Goal: Contribute content: Contribute content

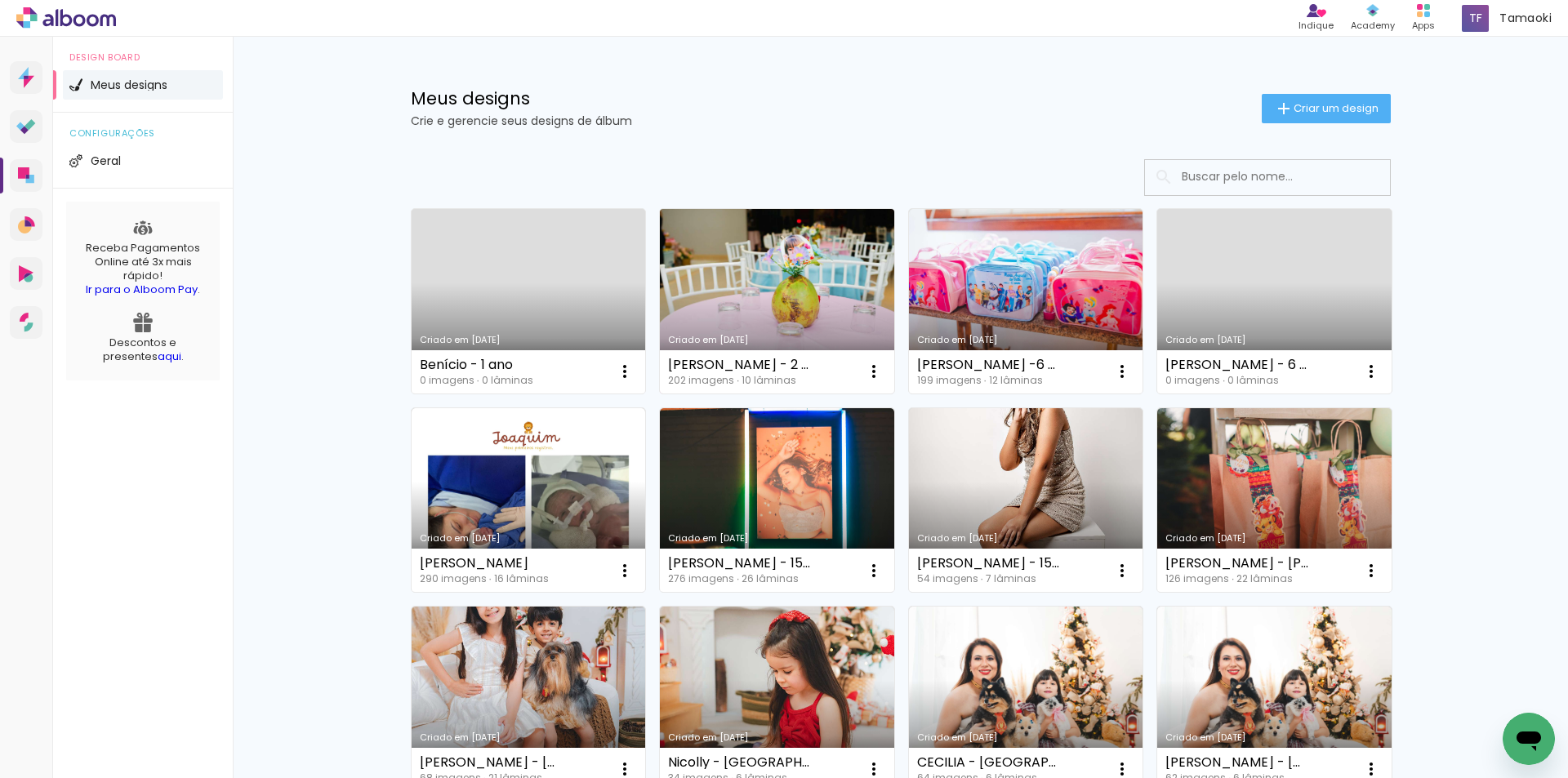
click at [725, 247] on link "Criado em [DATE]" at bounding box center [777, 301] width 235 height 185
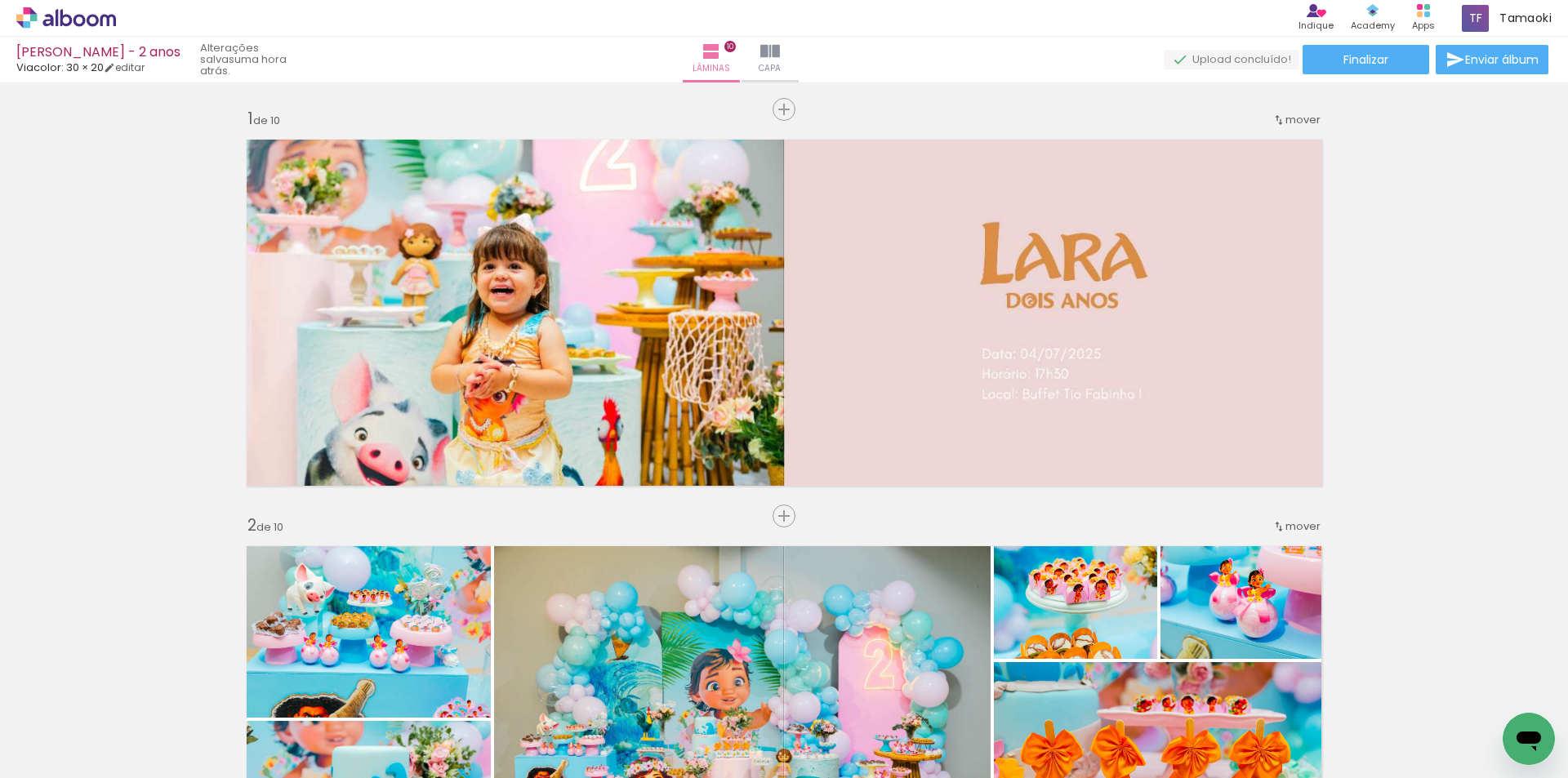
scroll to position [0, 17052]
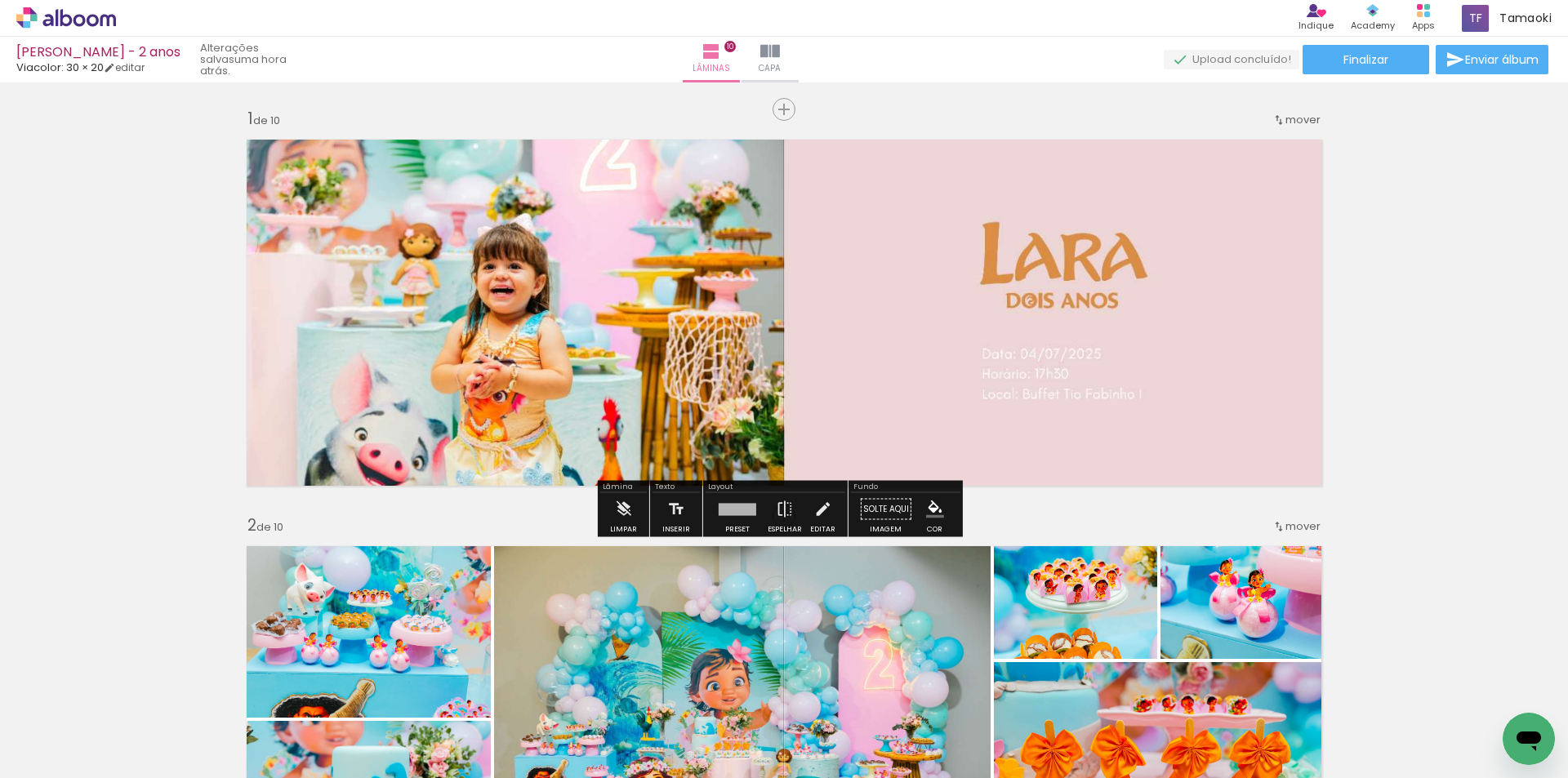
click at [705, 386] on quentale-layouter at bounding box center [784, 313] width 1095 height 366
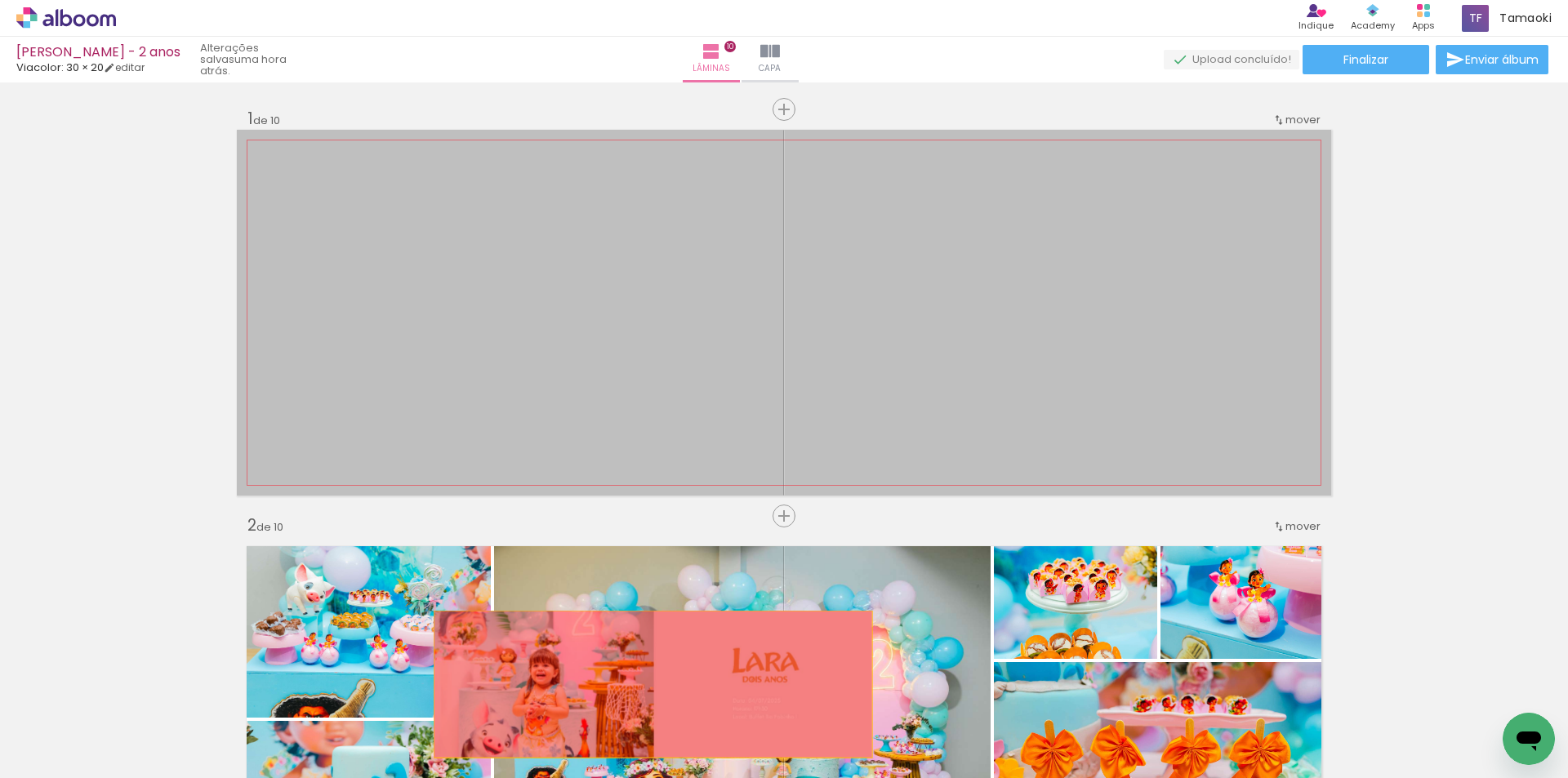
drag, startPoint x: 674, startPoint y: 407, endPoint x: 647, endPoint y: 684, distance: 278.3
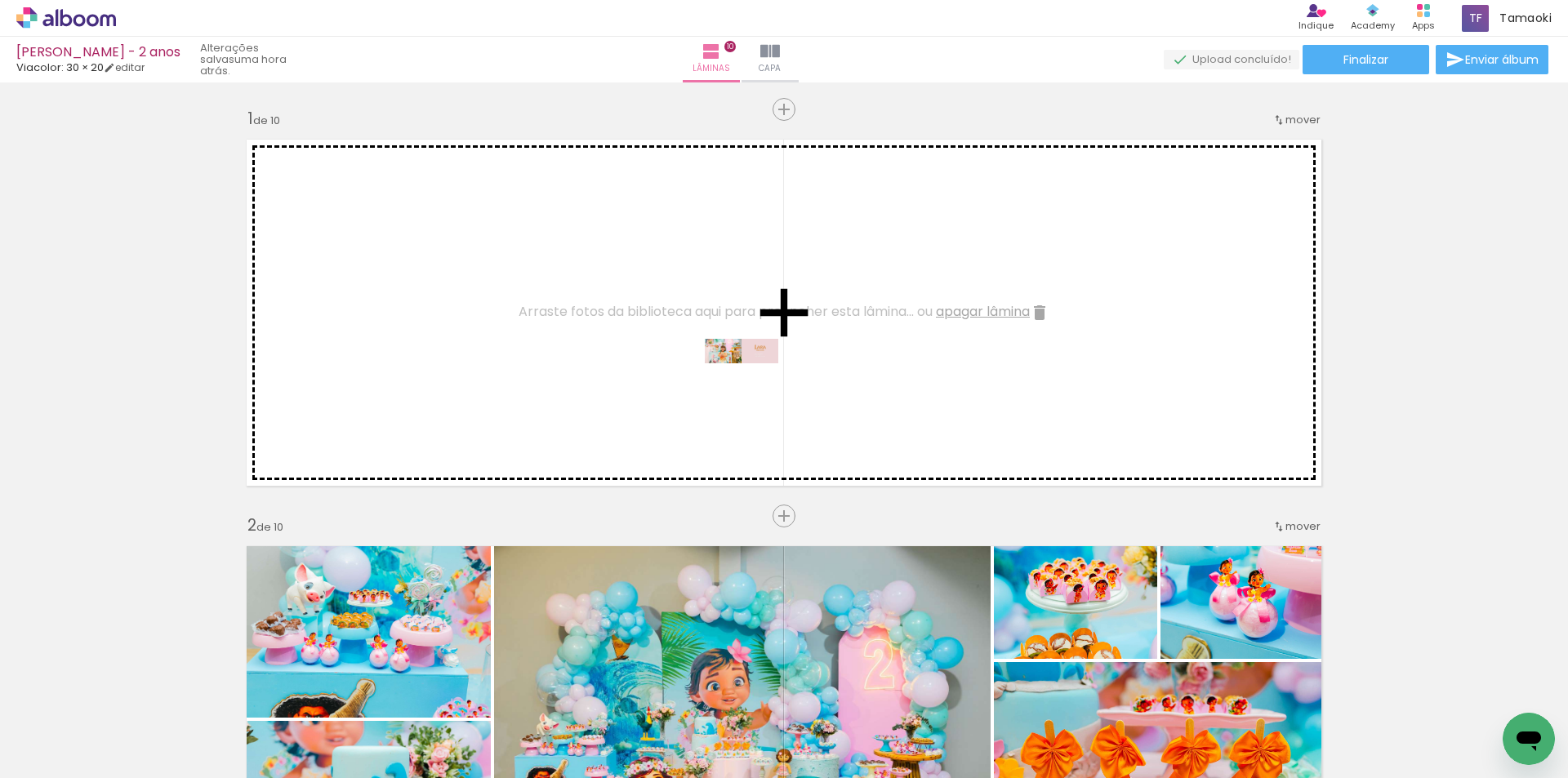
drag, startPoint x: 1498, startPoint y: 726, endPoint x: 754, endPoint y: 388, distance: 817.2
click at [754, 388] on quentale-workspace at bounding box center [784, 389] width 1568 height 778
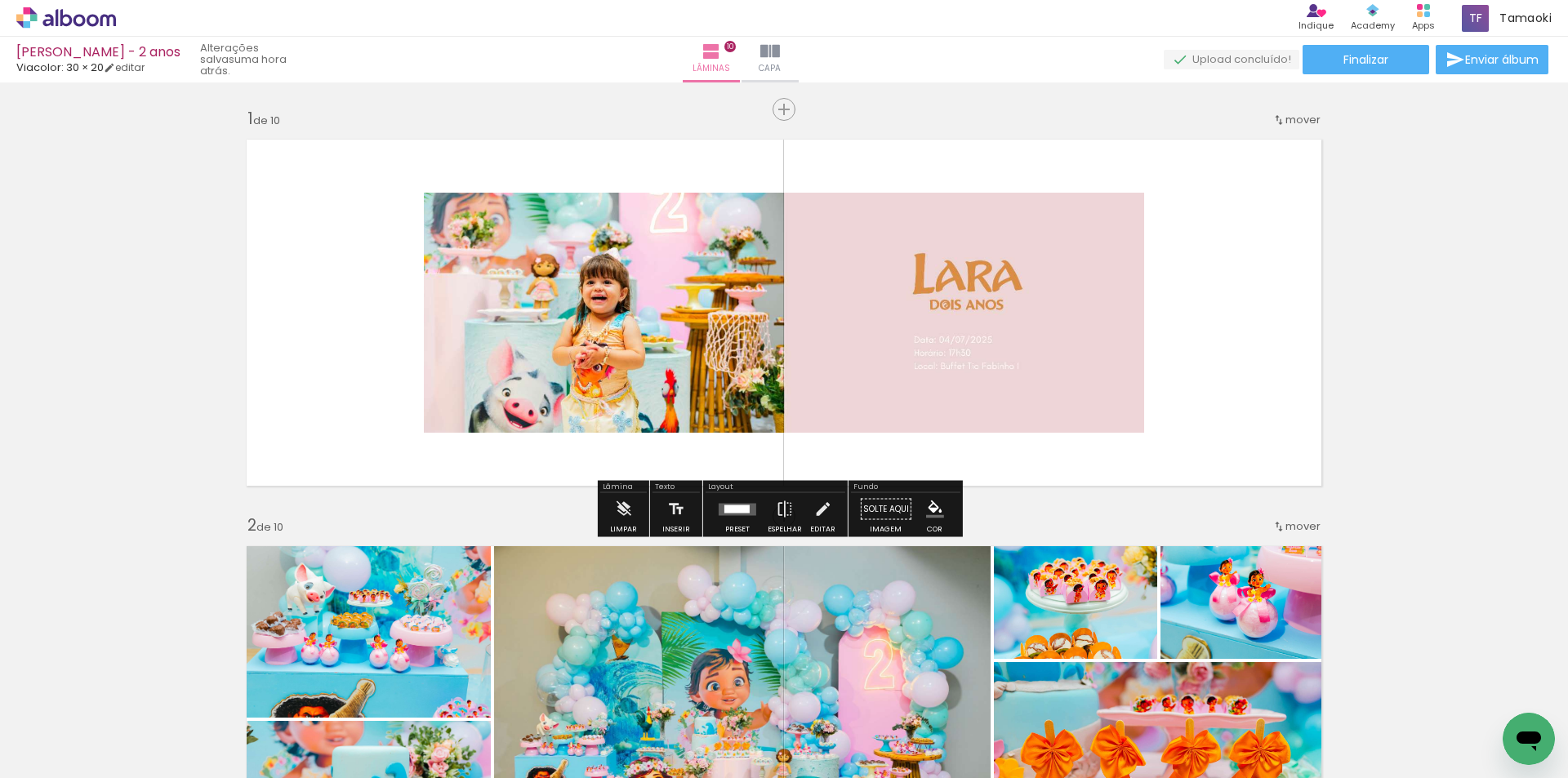
click at [873, 374] on quentale-photo at bounding box center [783, 313] width 720 height 240
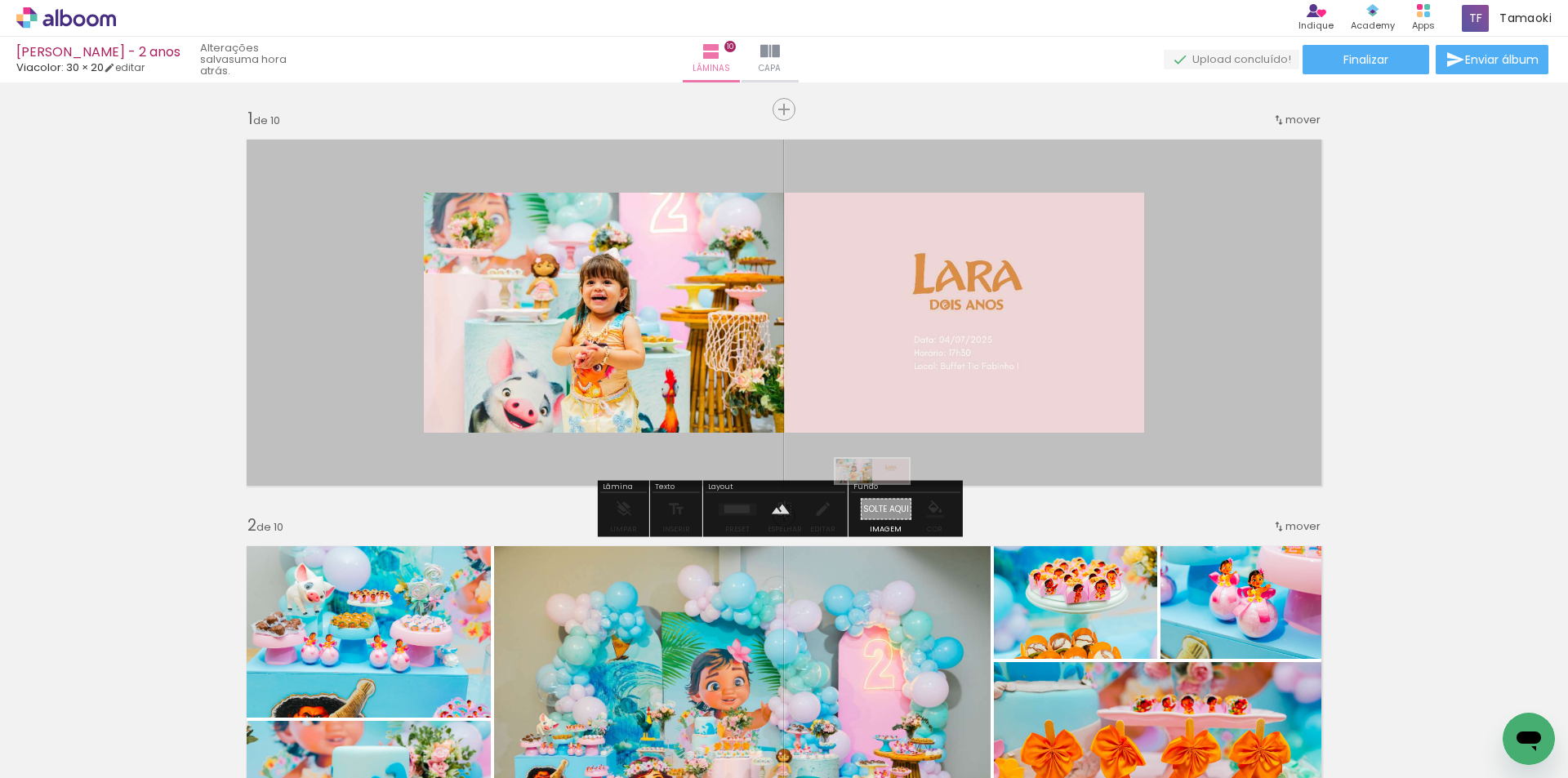
drag, startPoint x: 1500, startPoint y: 735, endPoint x: 885, endPoint y: 508, distance: 655.6
click at [885, 508] on quentale-workspace at bounding box center [784, 389] width 1568 height 778
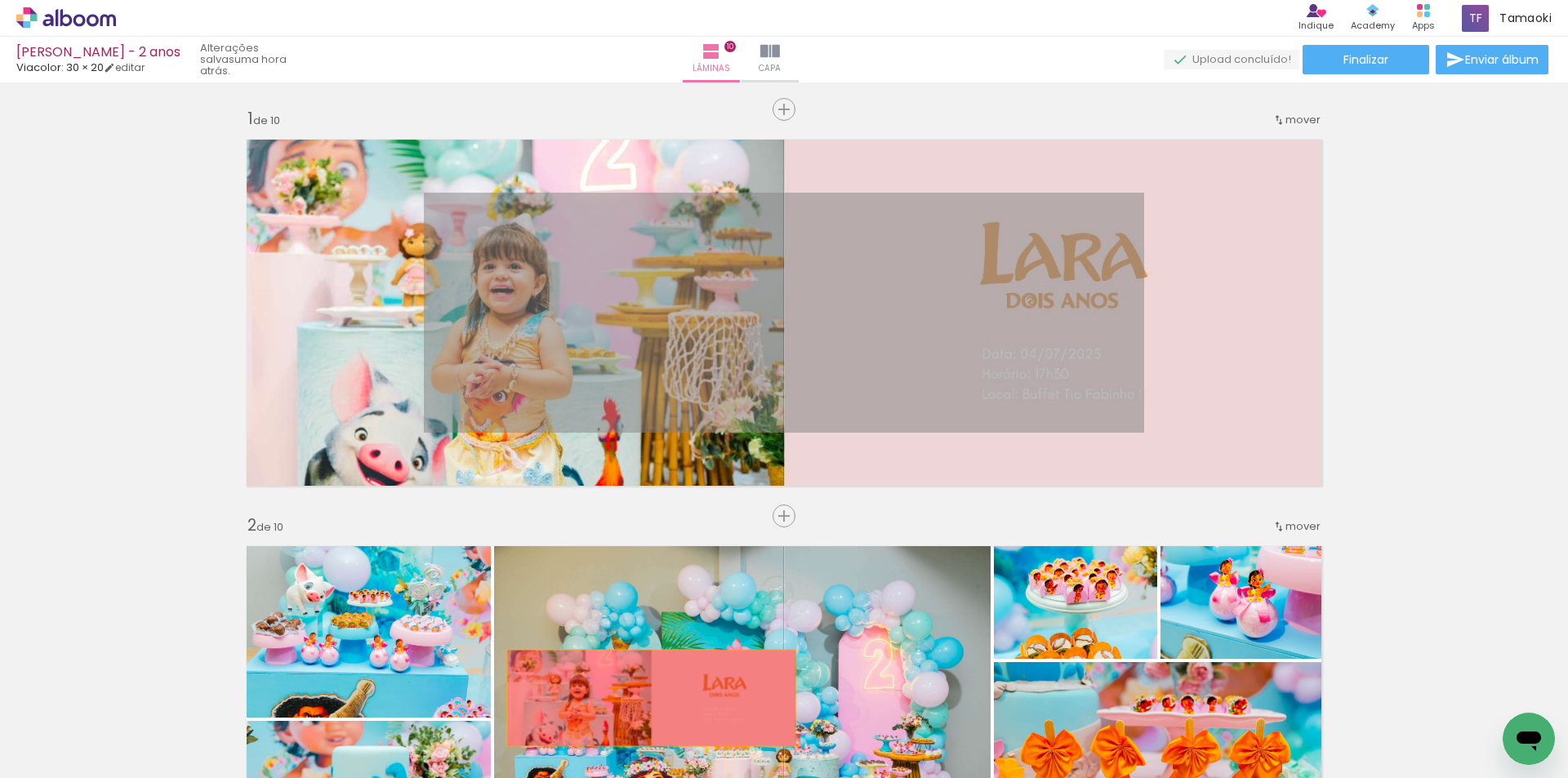
drag, startPoint x: 866, startPoint y: 342, endPoint x: 692, endPoint y: 590, distance: 303.0
click at [645, 699] on quentale-workspace at bounding box center [784, 389] width 1568 height 778
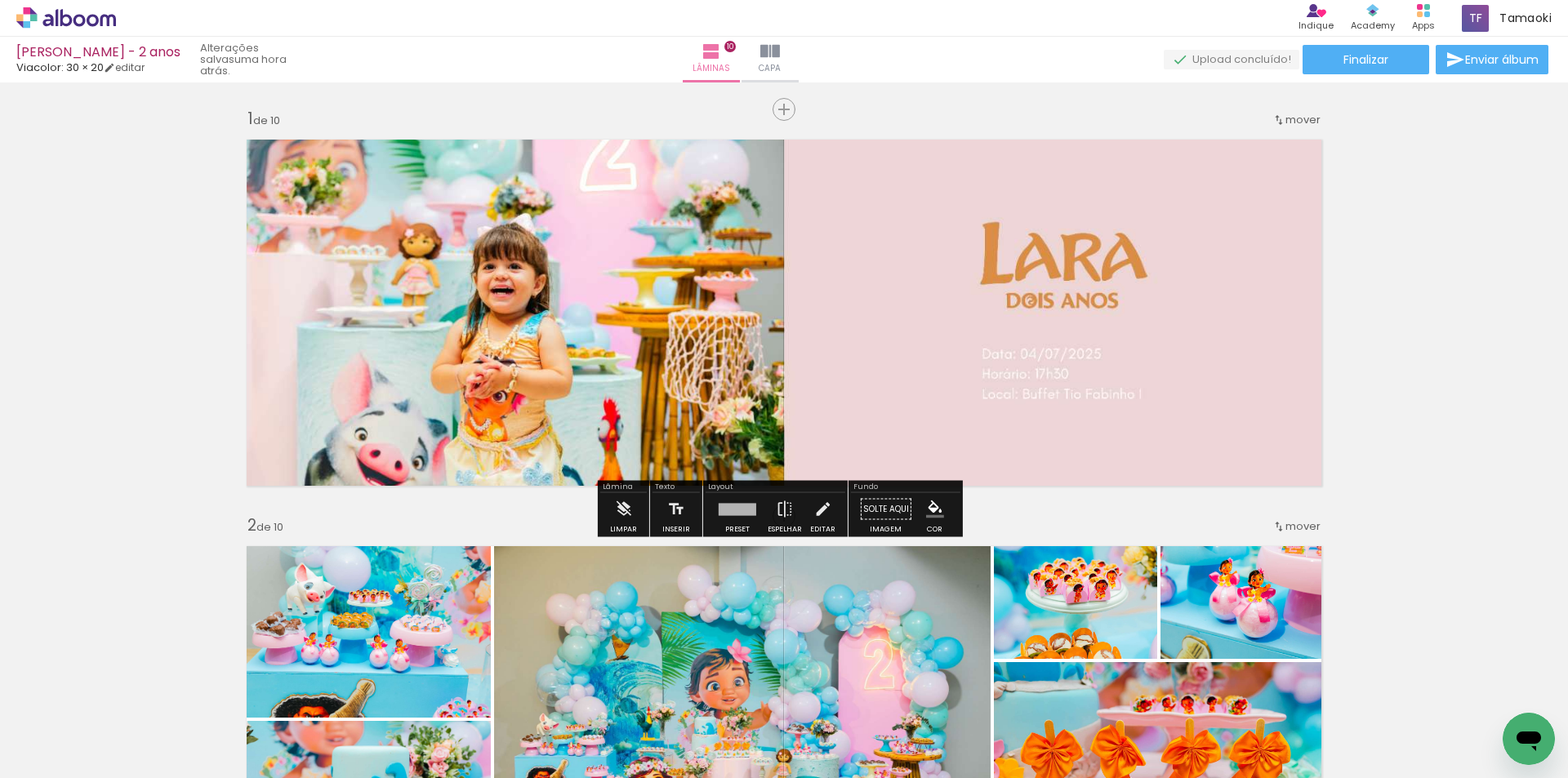
drag, startPoint x: 680, startPoint y: 364, endPoint x: 662, endPoint y: 456, distance: 93.7
click at [662, 456] on quentale-layouter at bounding box center [784, 313] width 1095 height 366
click at [726, 418] on quentale-layouter at bounding box center [784, 313] width 1095 height 366
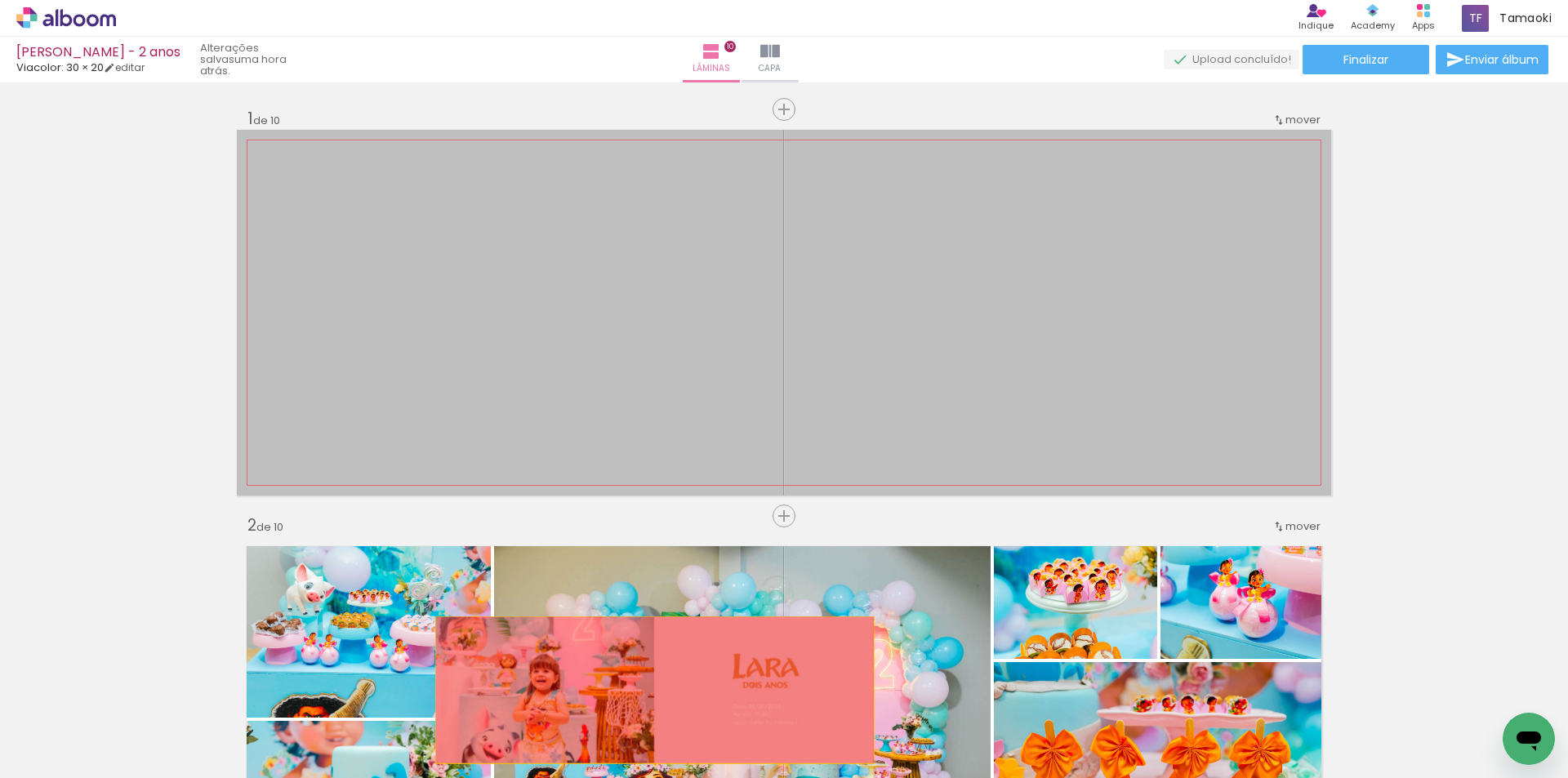
drag, startPoint x: 710, startPoint y: 383, endPoint x: 648, endPoint y: 690, distance: 313.2
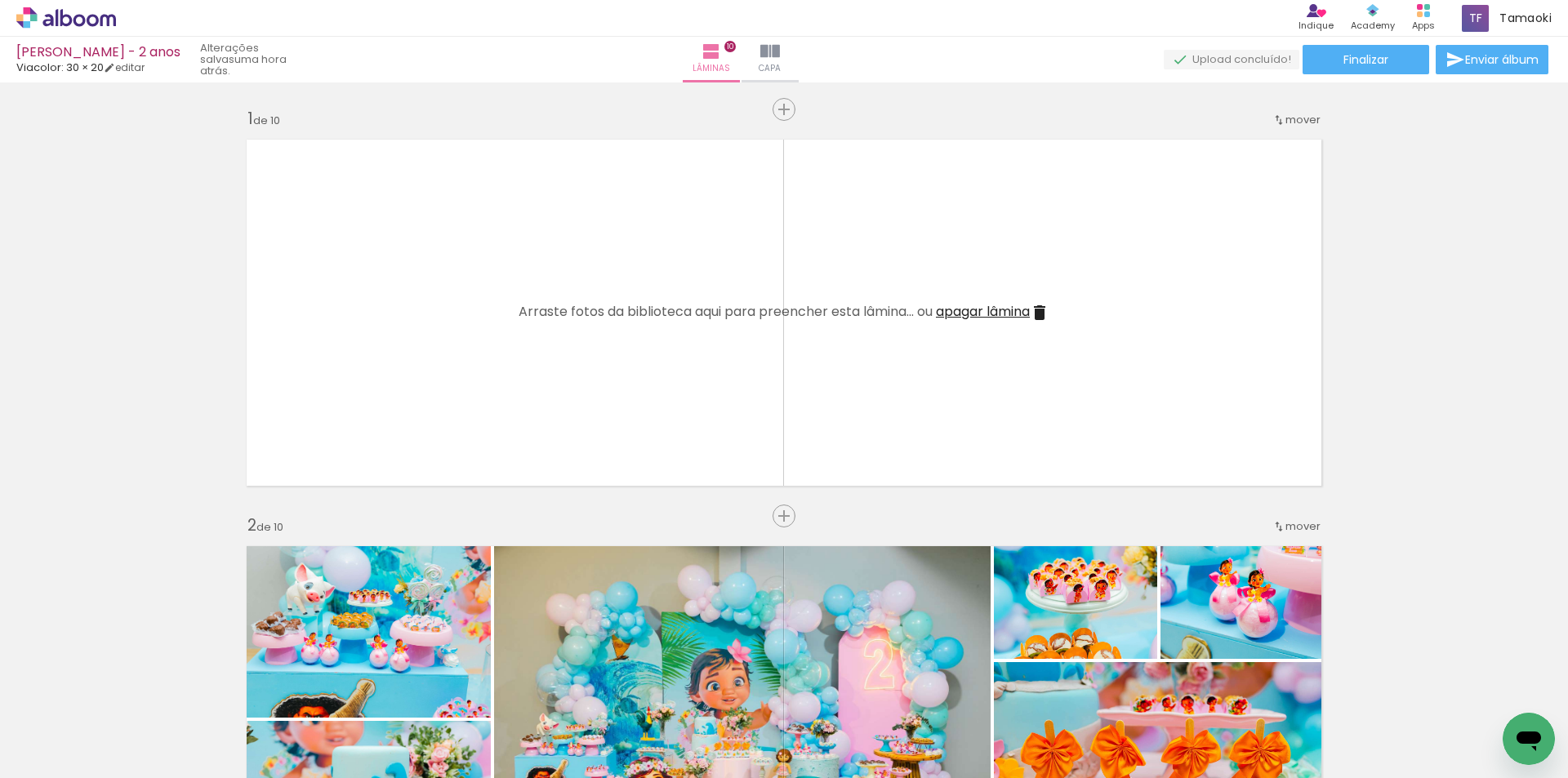
click at [0, 0] on span "Adicionar Fotos" at bounding box center [0, 0] width 0 height 0
click at [0, 0] on input "file" at bounding box center [0, 0] width 0 height 0
click at [1383, 698] on iron-icon at bounding box center [1374, 691] width 17 height 17
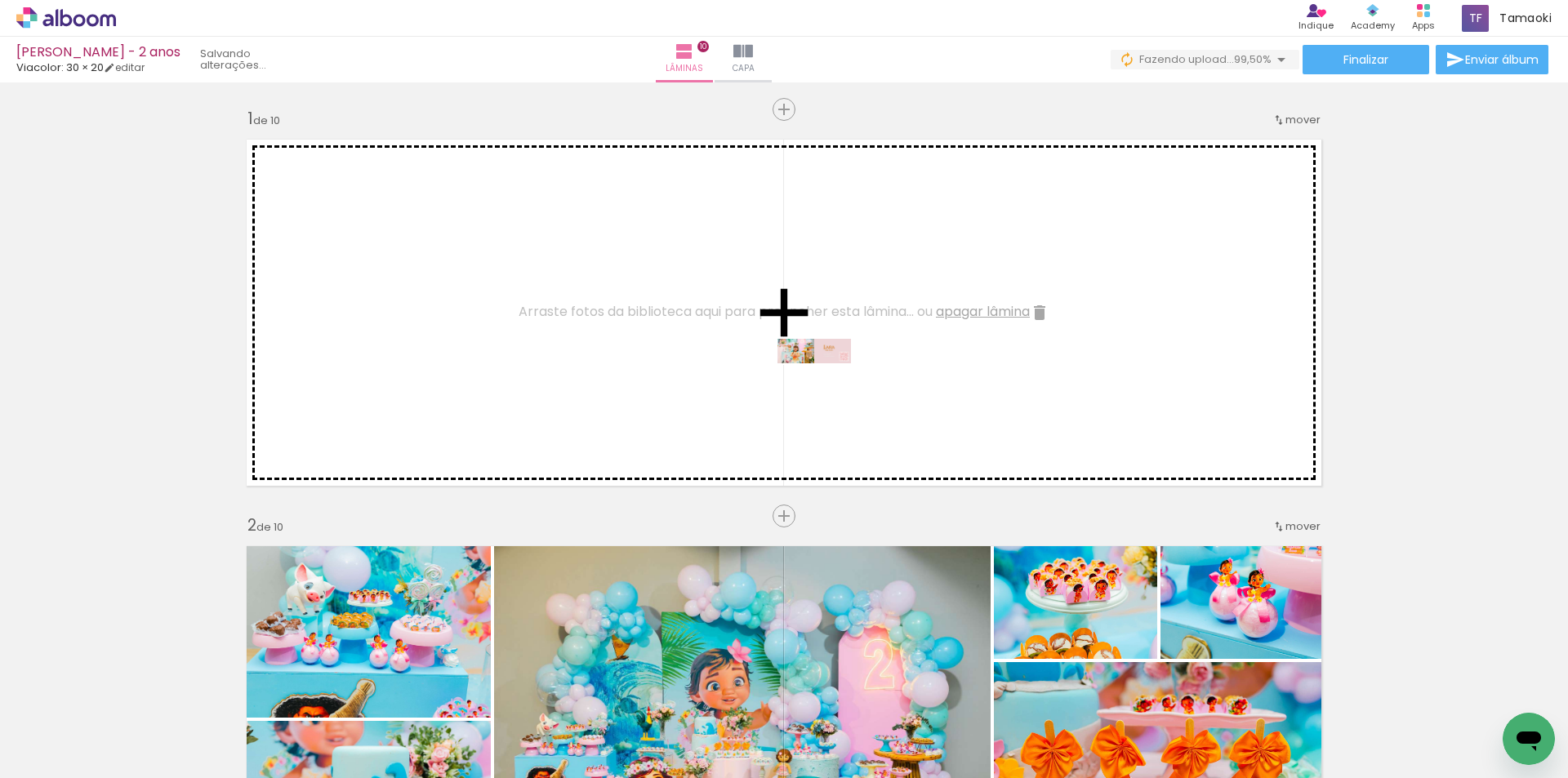
drag, startPoint x: 1487, startPoint y: 726, endPoint x: 827, endPoint y: 388, distance: 741.5
click at [827, 388] on quentale-workspace at bounding box center [784, 389] width 1568 height 778
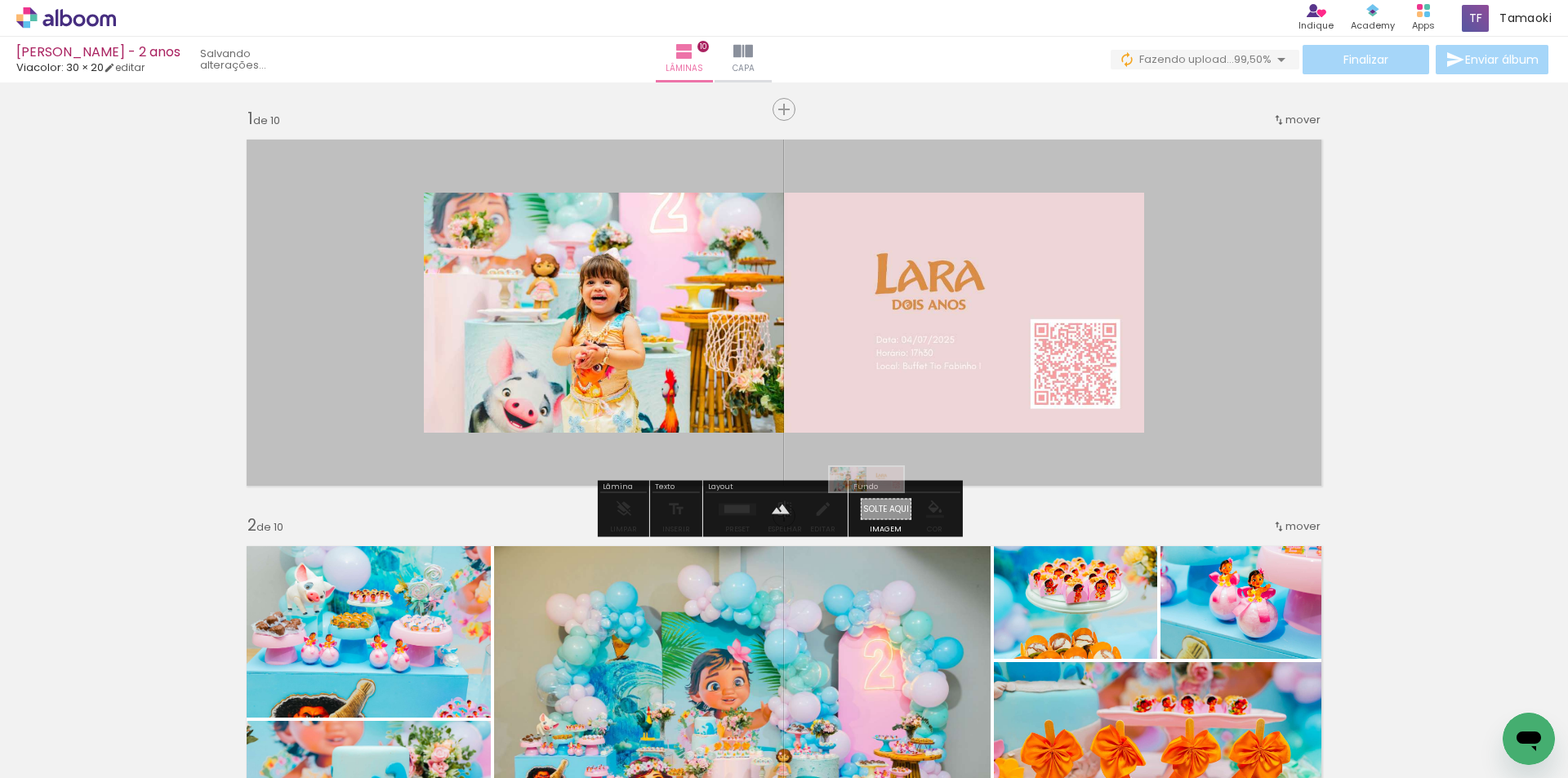
drag, startPoint x: 1476, startPoint y: 736, endPoint x: 879, endPoint y: 516, distance: 636.2
click at [879, 516] on quentale-workspace at bounding box center [784, 389] width 1568 height 778
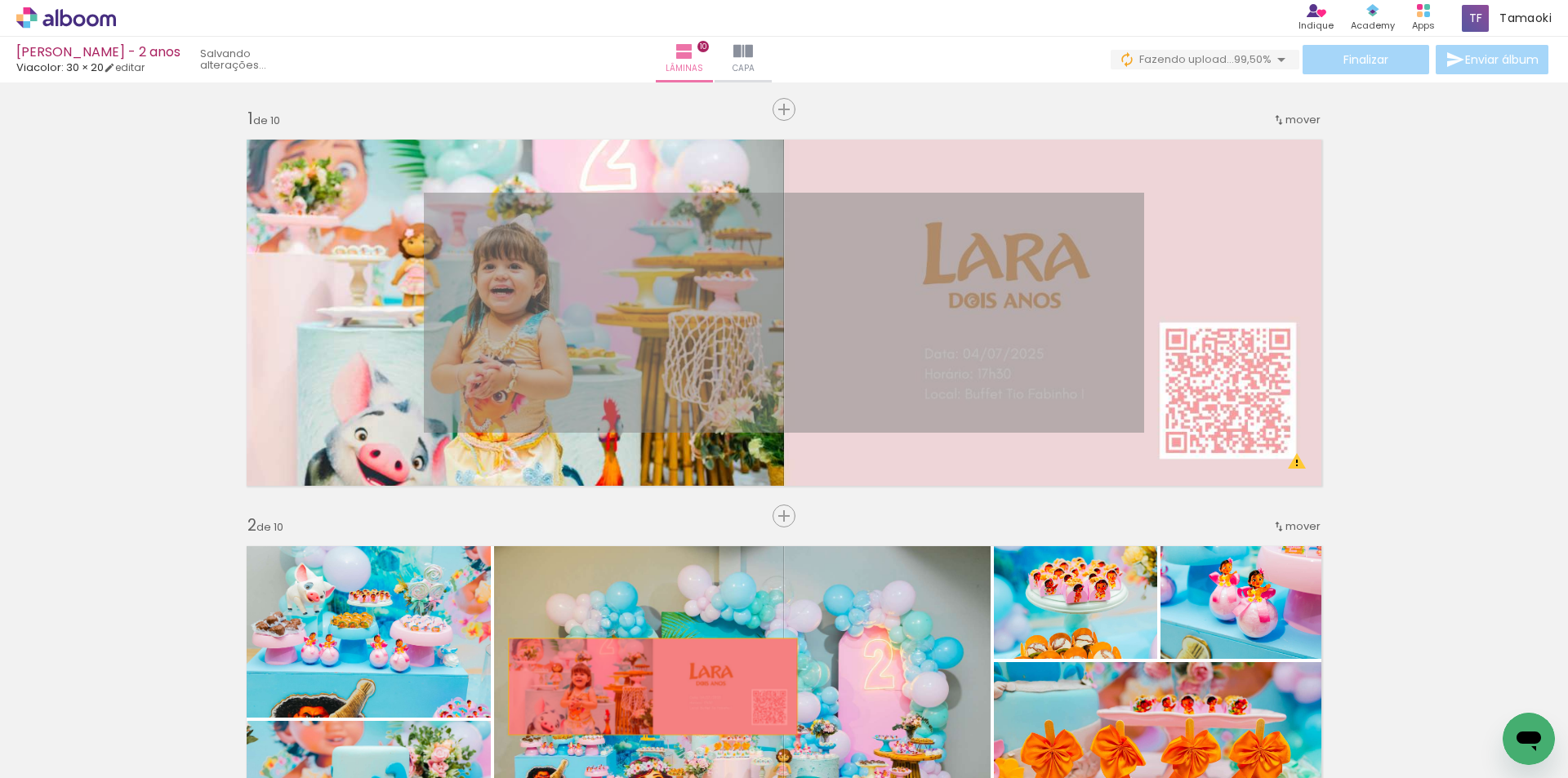
drag, startPoint x: 766, startPoint y: 323, endPoint x: 647, endPoint y: 687, distance: 383.0
click at [647, 687] on quentale-workspace at bounding box center [784, 389] width 1568 height 778
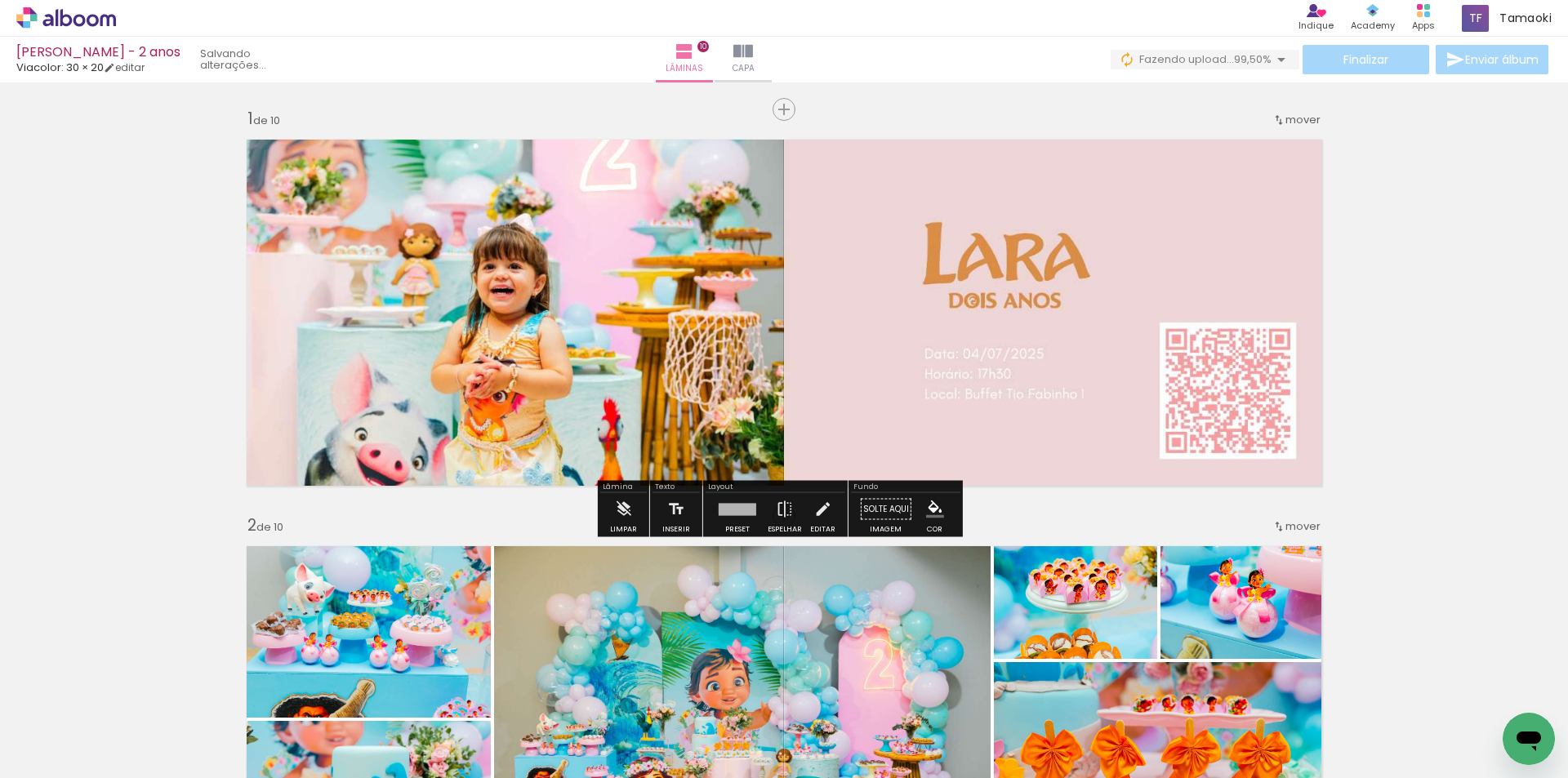
click at [1291, 462] on quentale-layouter at bounding box center [784, 313] width 1095 height 366
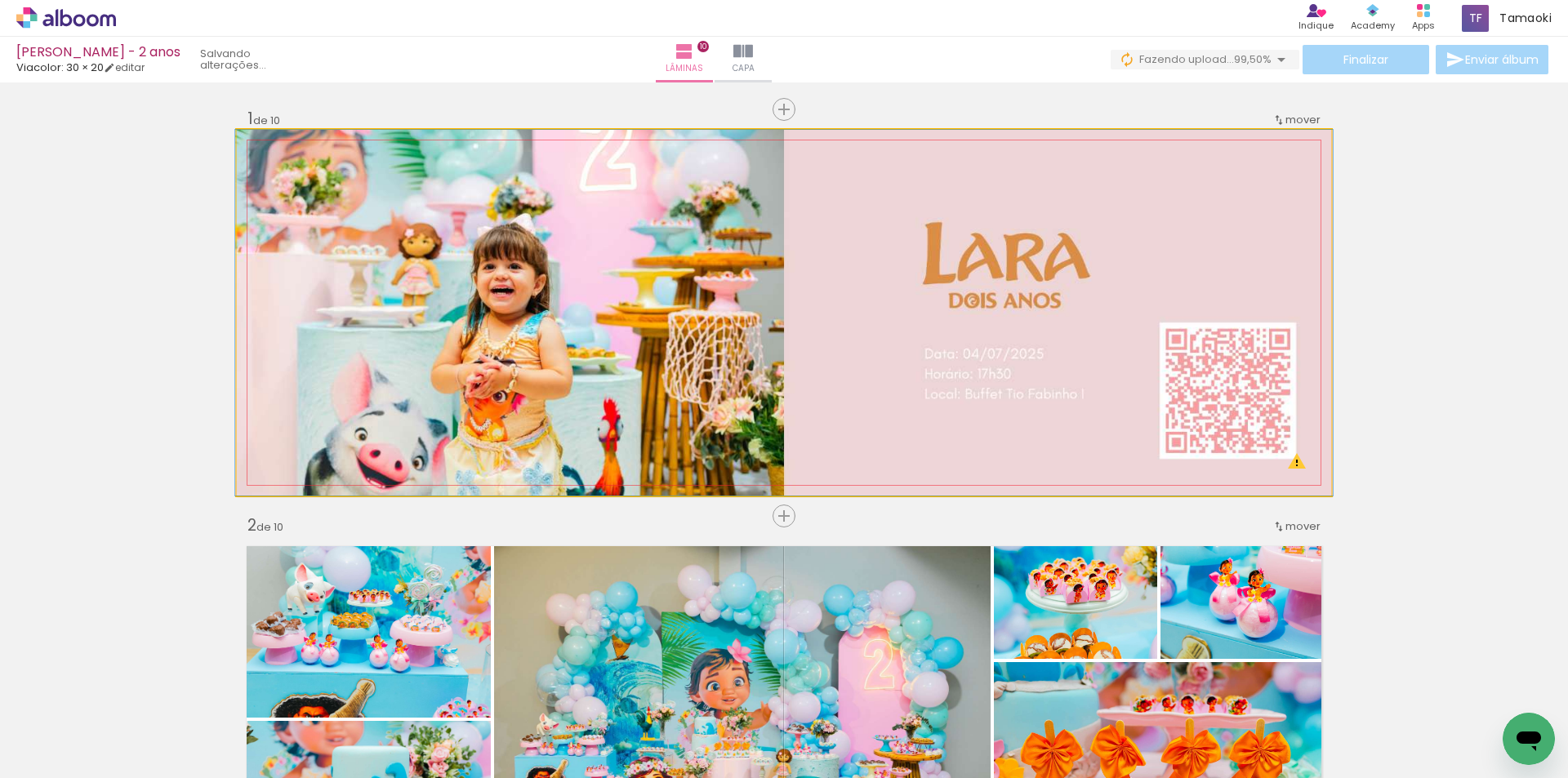
click at [1293, 465] on quentale-photo at bounding box center [784, 313] width 1095 height 366
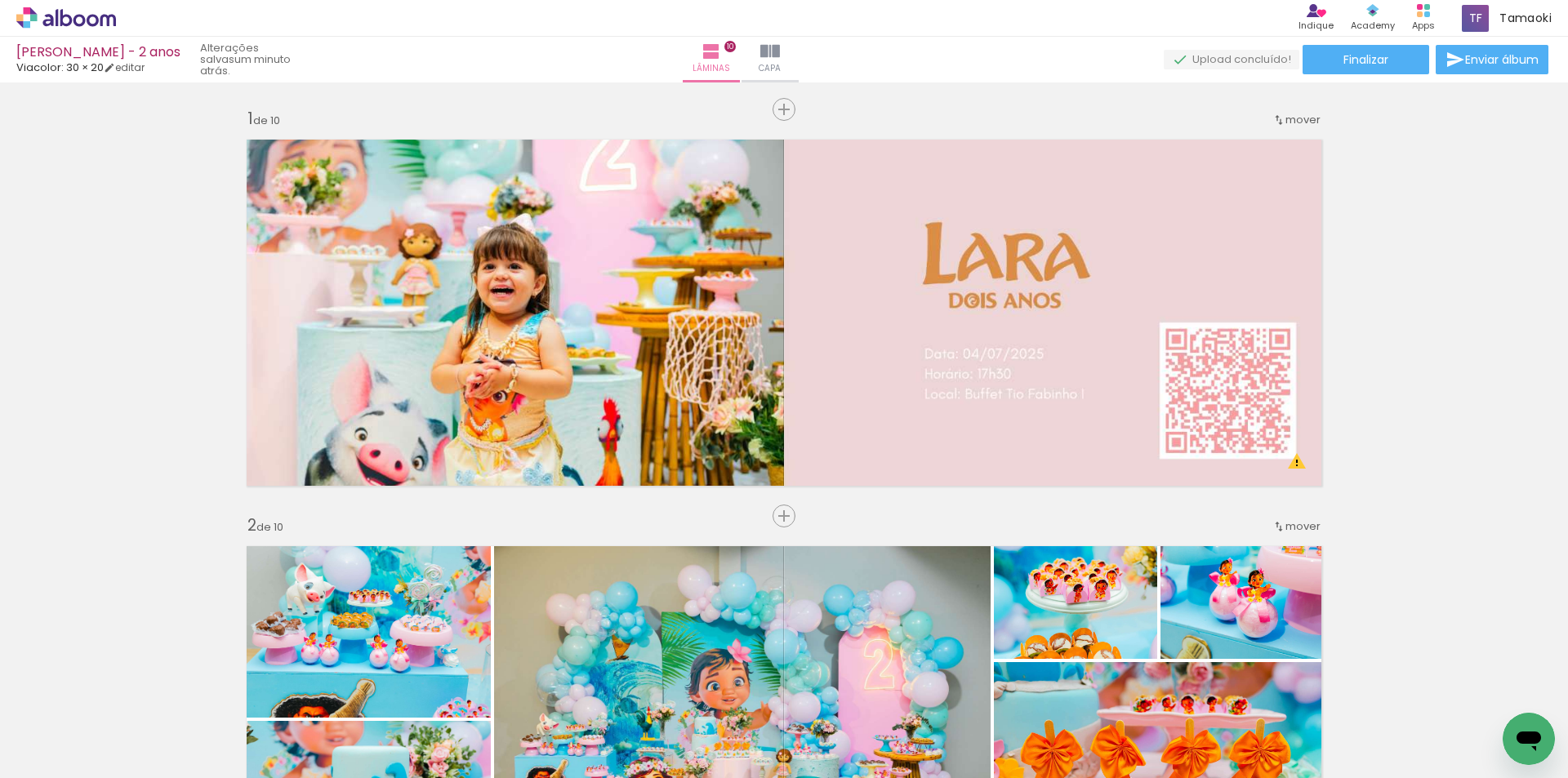
scroll to position [0, 17052]
click at [36, 760] on span "Adicionar Fotos" at bounding box center [58, 756] width 49 height 18
click at [0, 0] on input "file" at bounding box center [0, 0] width 0 height 0
click at [1421, 731] on div at bounding box center [1410, 724] width 80 height 27
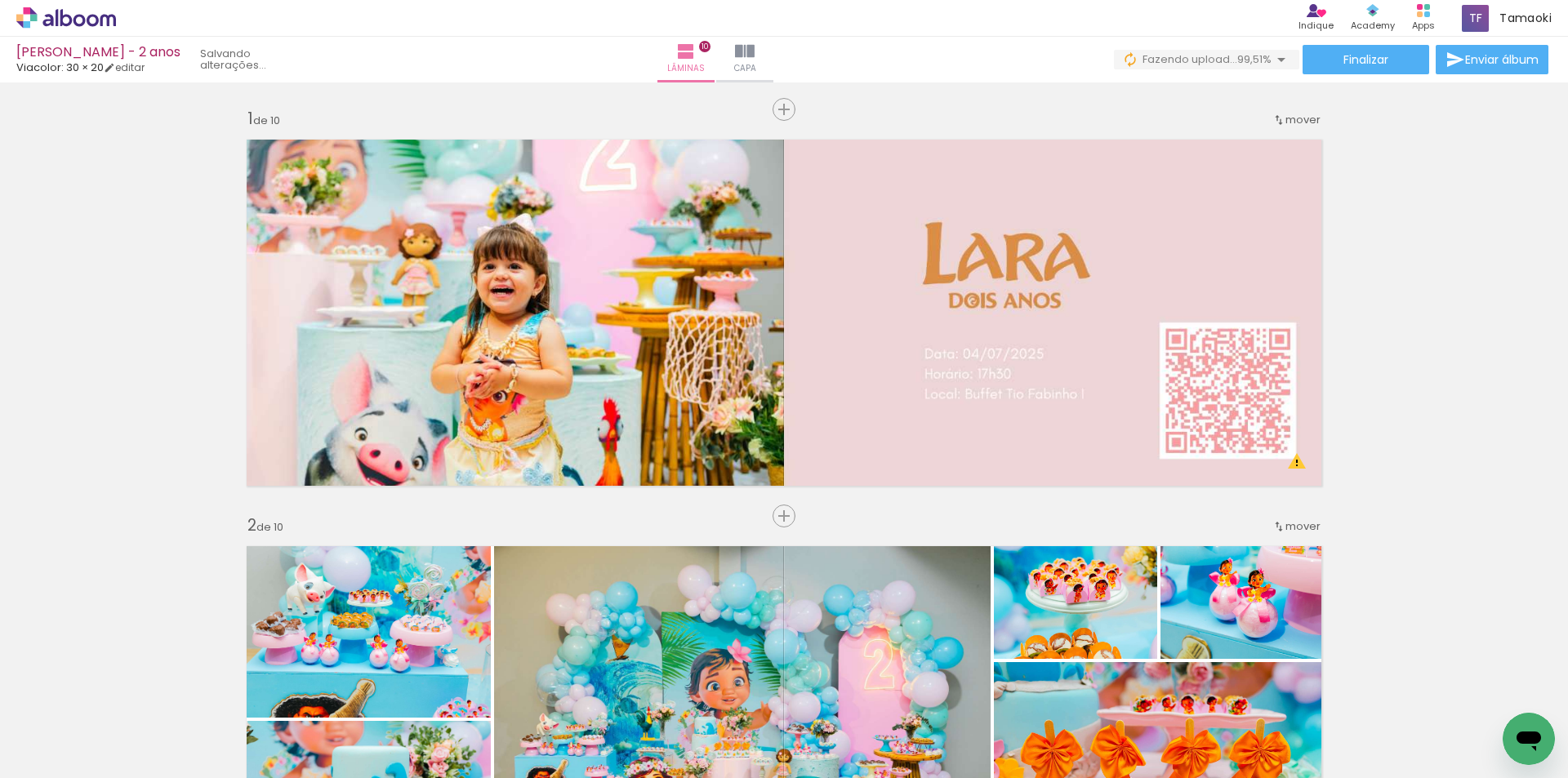
click at [1381, 690] on iron-icon at bounding box center [1374, 691] width 17 height 17
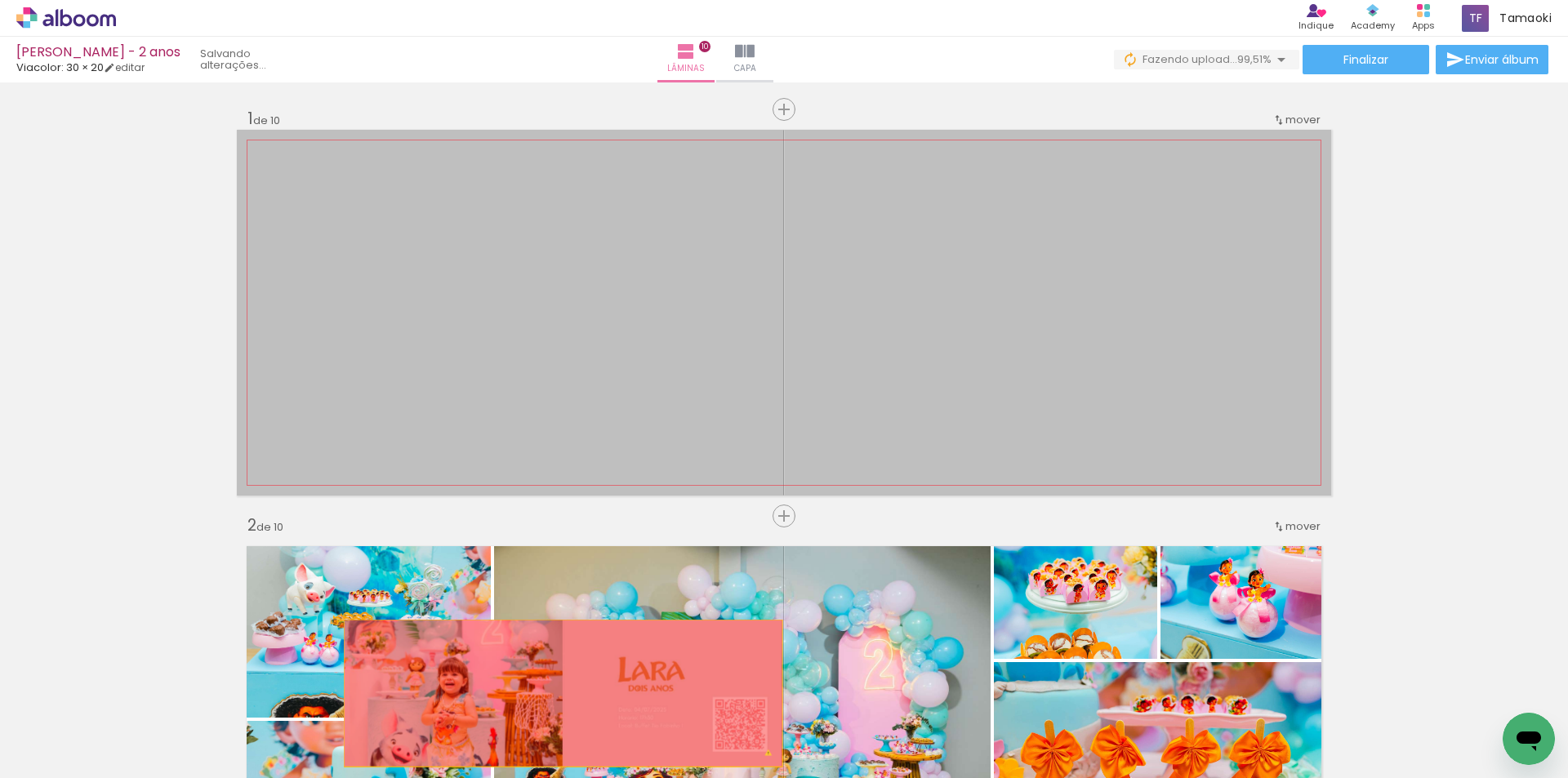
drag, startPoint x: 754, startPoint y: 332, endPoint x: 557, endPoint y: 694, distance: 412.1
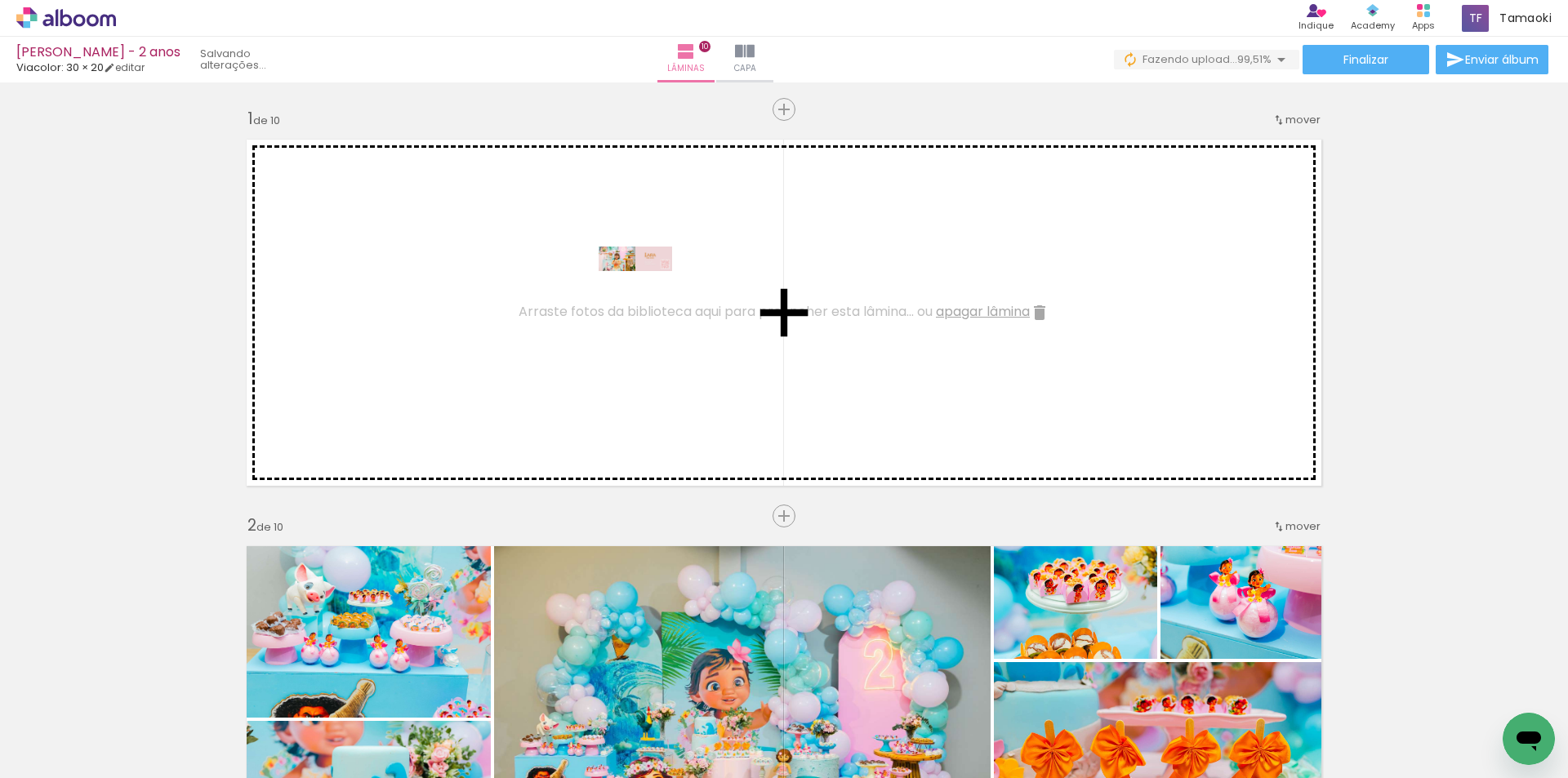
drag, startPoint x: 1488, startPoint y: 727, endPoint x: 1244, endPoint y: 606, distance: 272.4
click at [728, 364] on quentale-workspace at bounding box center [784, 389] width 1568 height 778
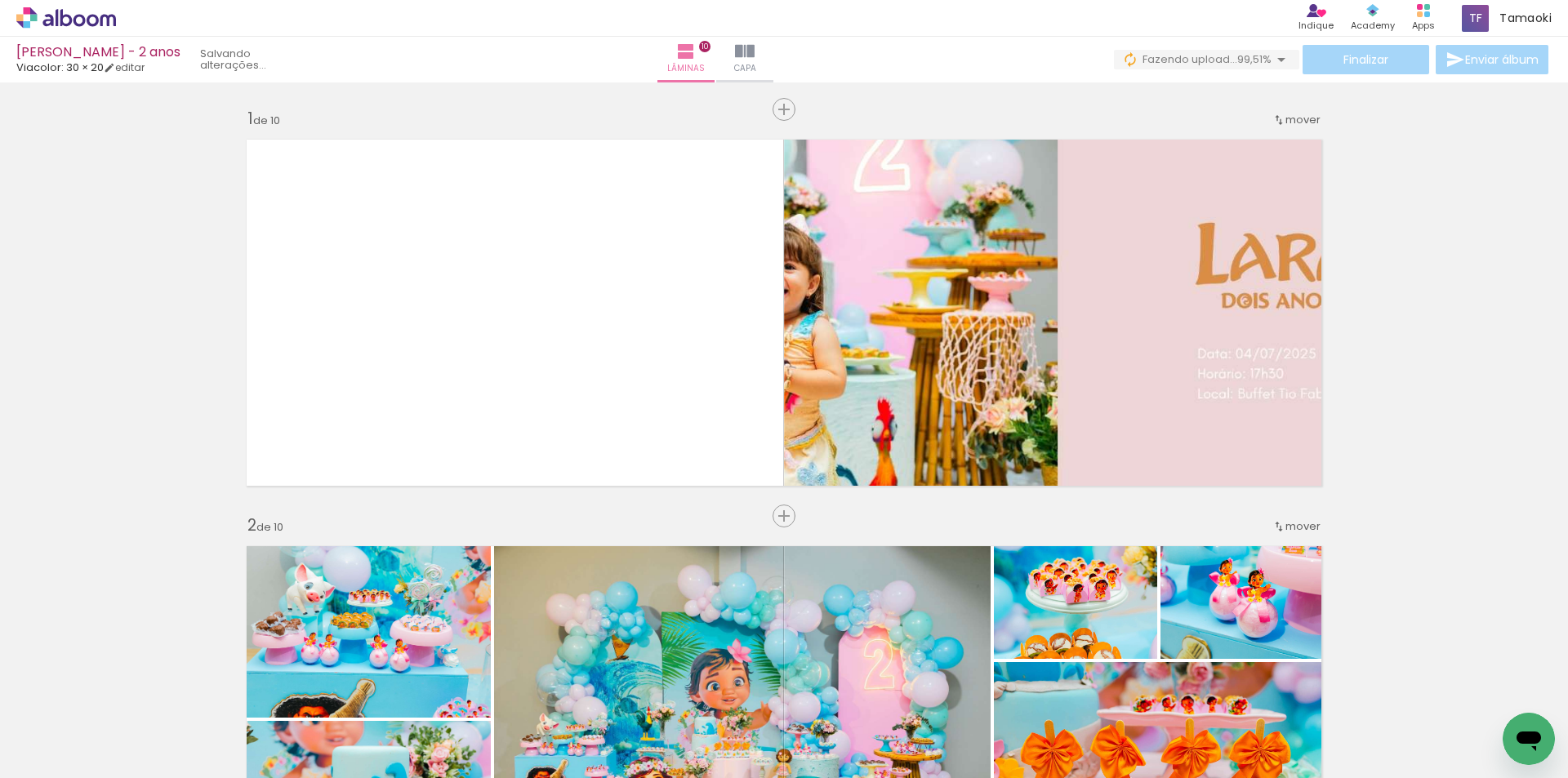
click at [1382, 691] on iron-icon at bounding box center [1374, 691] width 17 height 17
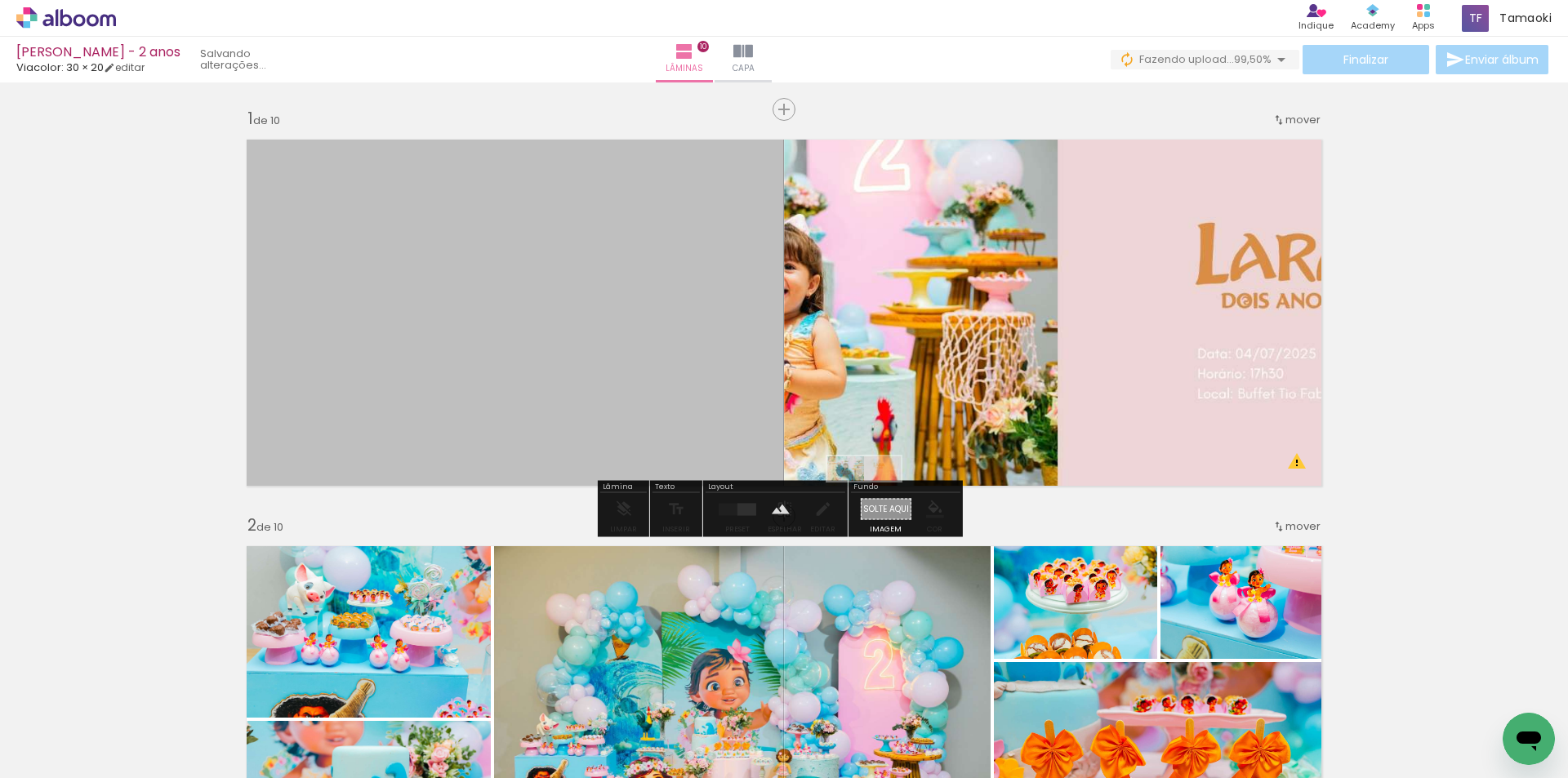
drag, startPoint x: 1484, startPoint y: 730, endPoint x: 876, endPoint y: 506, distance: 648.0
click at [876, 506] on quentale-workspace at bounding box center [784, 389] width 1568 height 778
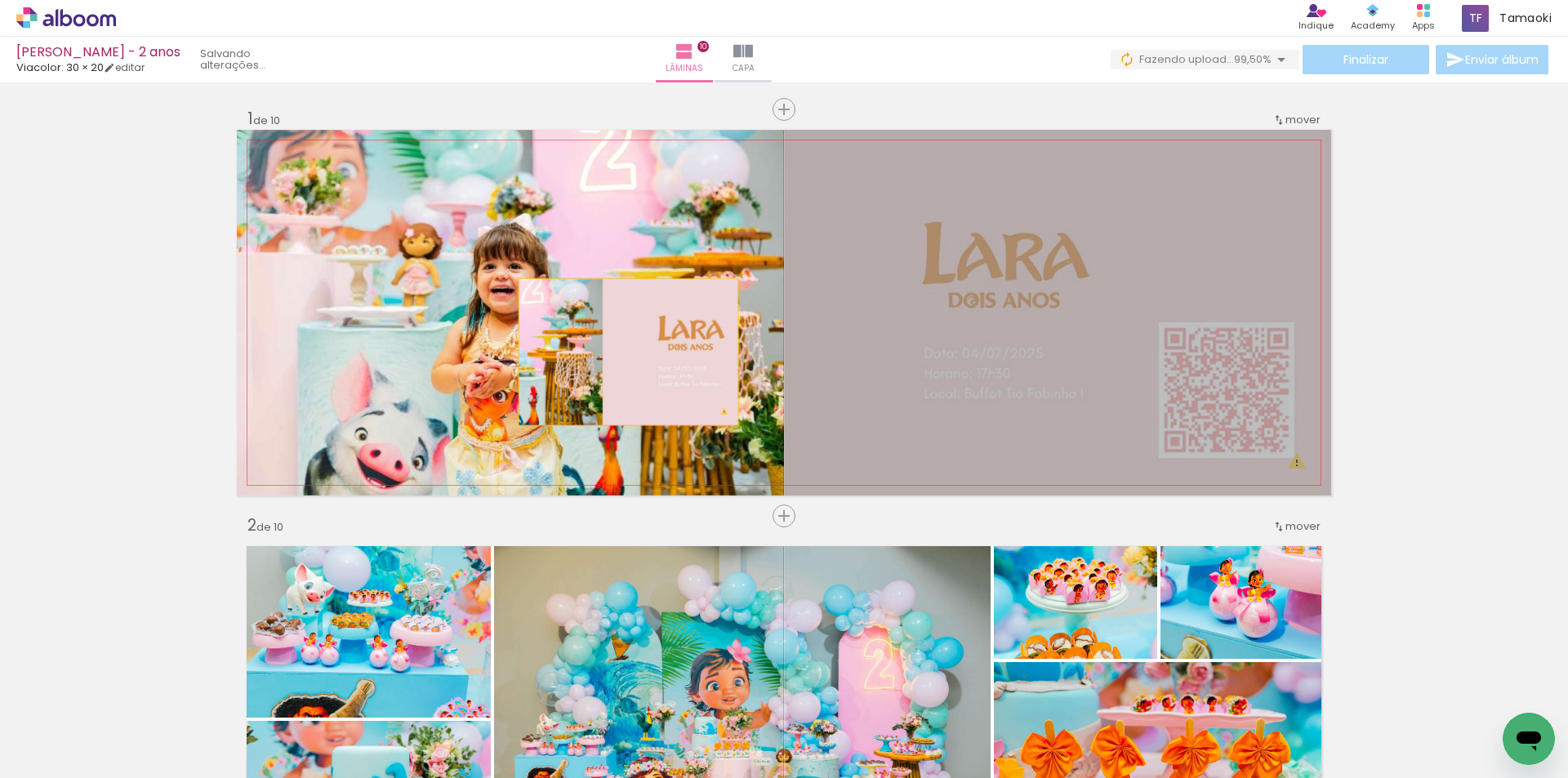
drag, startPoint x: 862, startPoint y: 359, endPoint x: 622, endPoint y: 352, distance: 240.1
click at [622, 352] on quentale-layouter at bounding box center [784, 313] width 1095 height 366
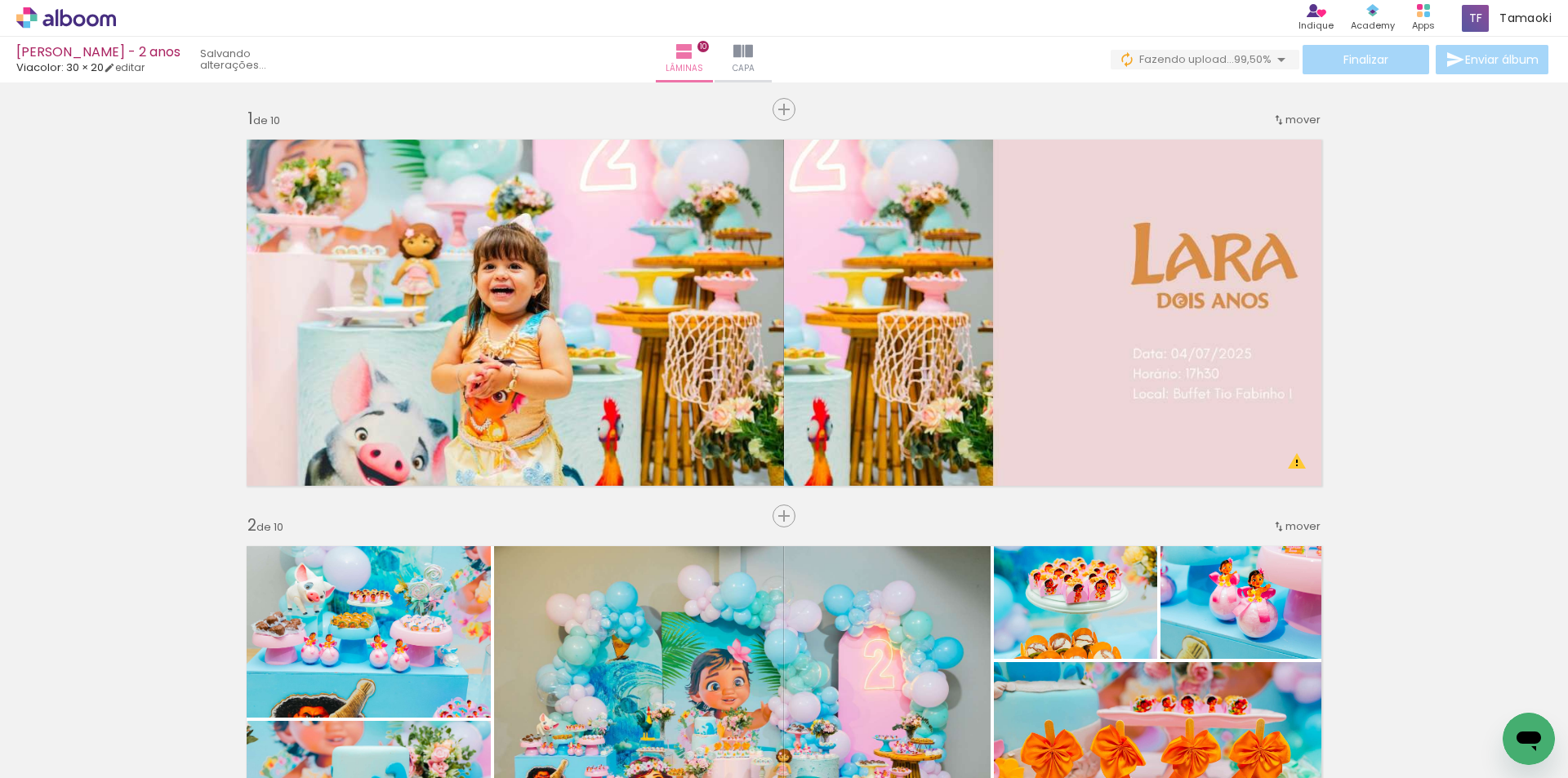
drag, startPoint x: 647, startPoint y: 384, endPoint x: 645, endPoint y: 689, distance: 305.0
click at [645, 689] on quentale-workspace at bounding box center [784, 389] width 1568 height 778
drag, startPoint x: 649, startPoint y: 346, endPoint x: 650, endPoint y: 673, distance: 327.0
click at [645, 689] on quentale-workspace at bounding box center [784, 389] width 1568 height 778
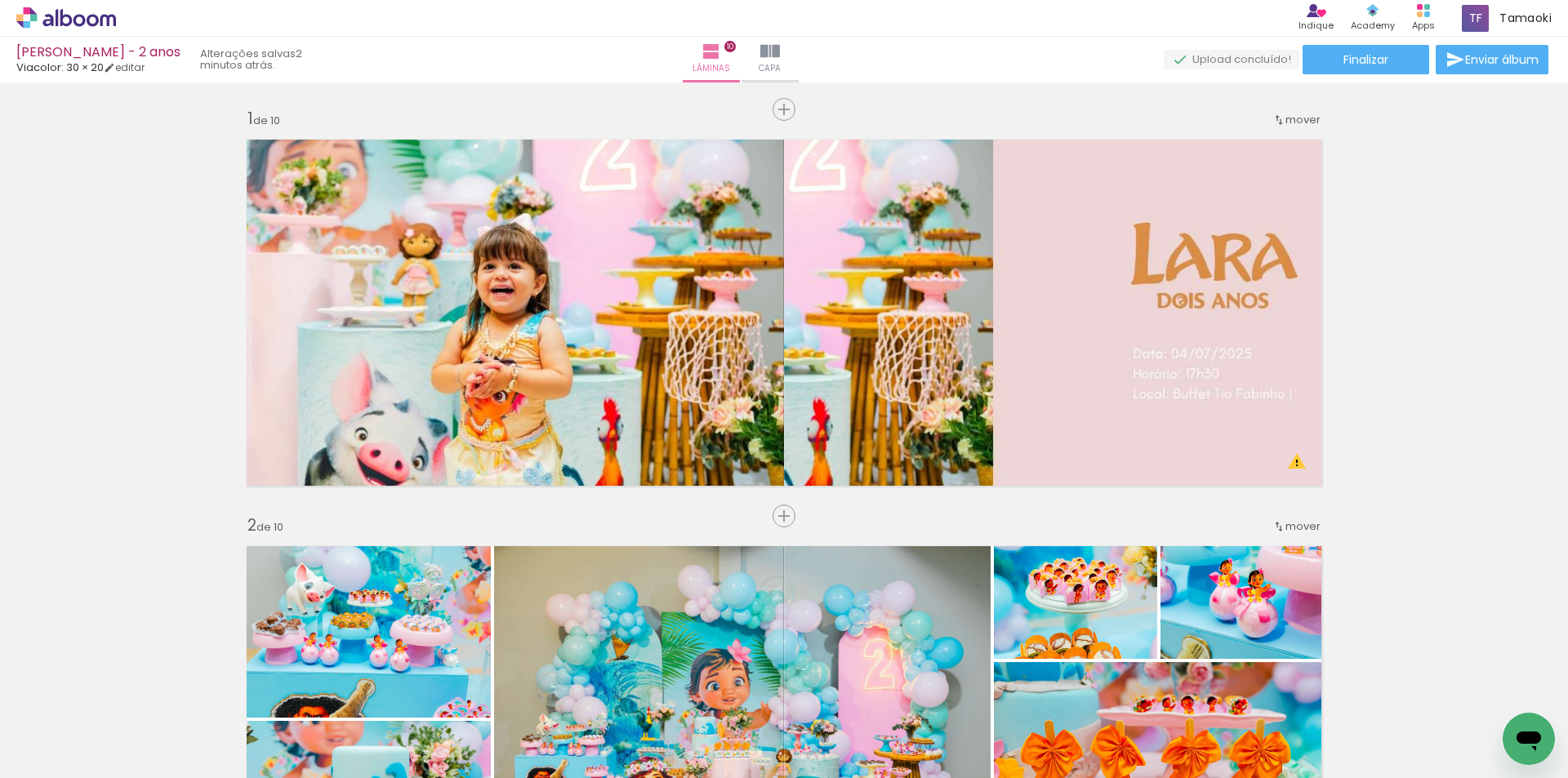
drag, startPoint x: 669, startPoint y: 372, endPoint x: 643, endPoint y: 682, distance: 311.1
click at [643, 682] on quentale-workspace at bounding box center [784, 389] width 1568 height 778
click at [643, 695] on iron-icon at bounding box center [643, 691] width 17 height 17
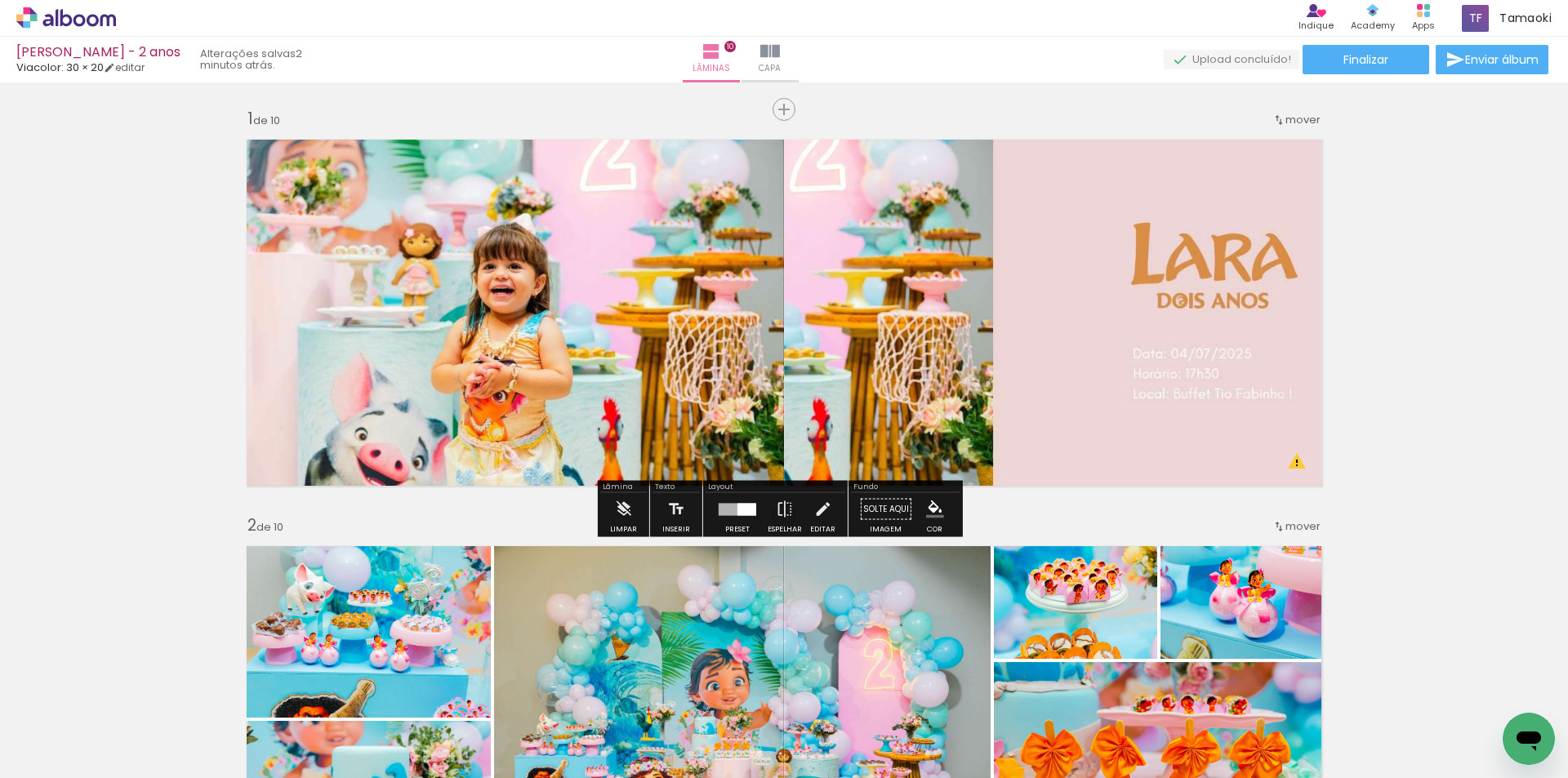
drag, startPoint x: 592, startPoint y: 291, endPoint x: 601, endPoint y: 544, distance: 253.2
click at [601, 409] on quentale-layouter at bounding box center [784, 313] width 1095 height 366
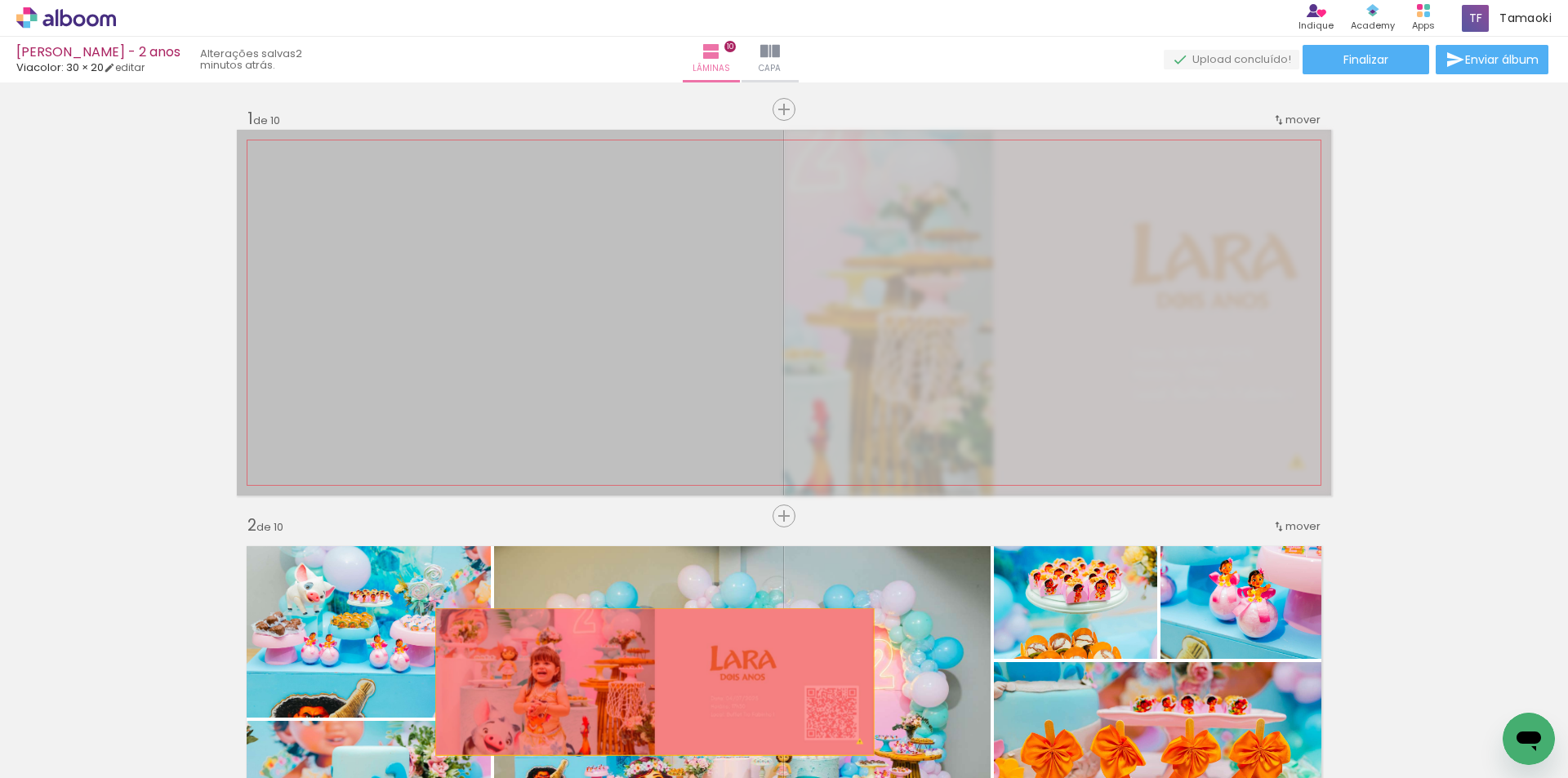
drag, startPoint x: 606, startPoint y: 397, endPoint x: 648, endPoint y: 682, distance: 288.1
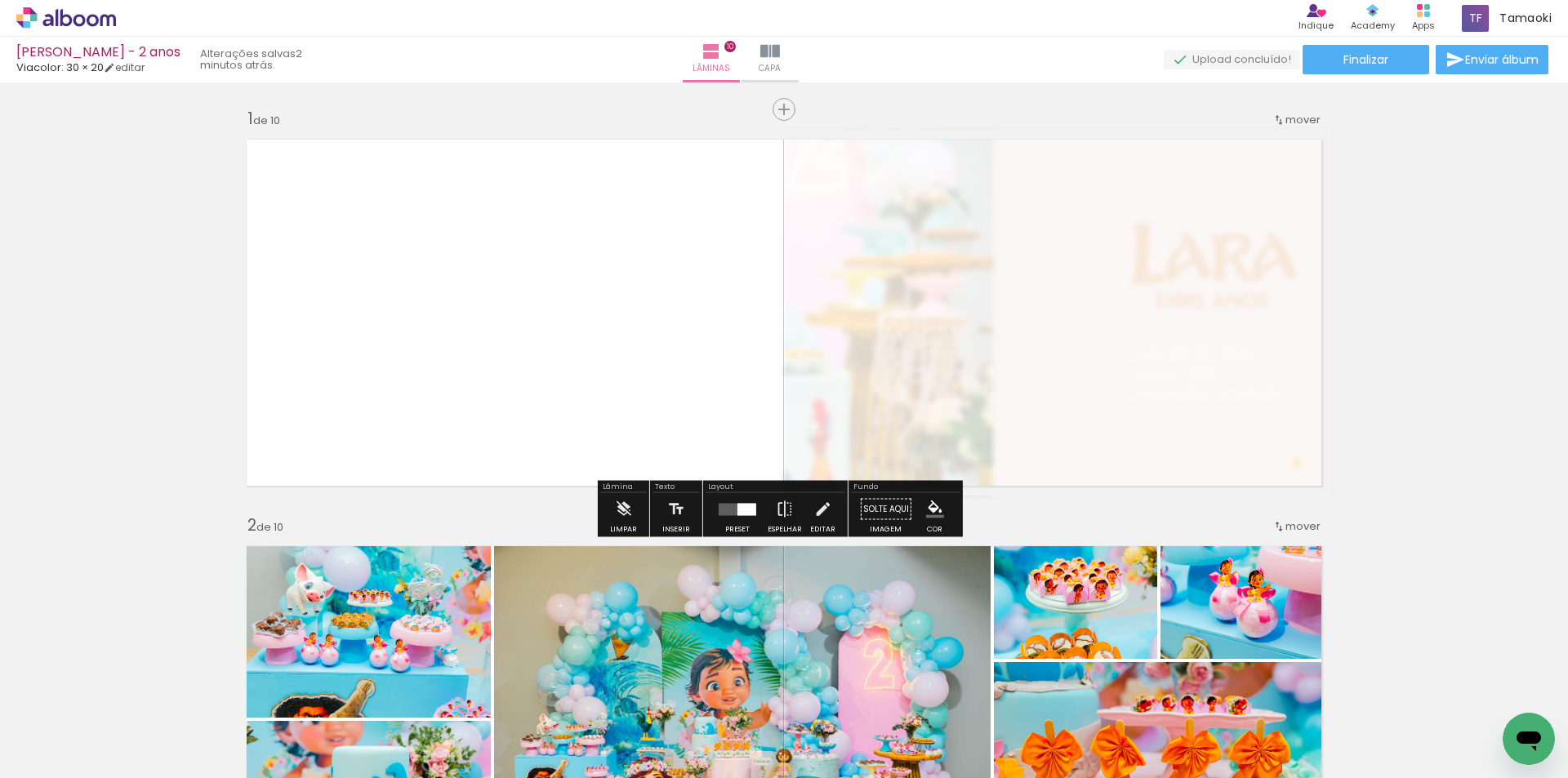
click at [892, 405] on quentale-layouter at bounding box center [784, 313] width 1095 height 366
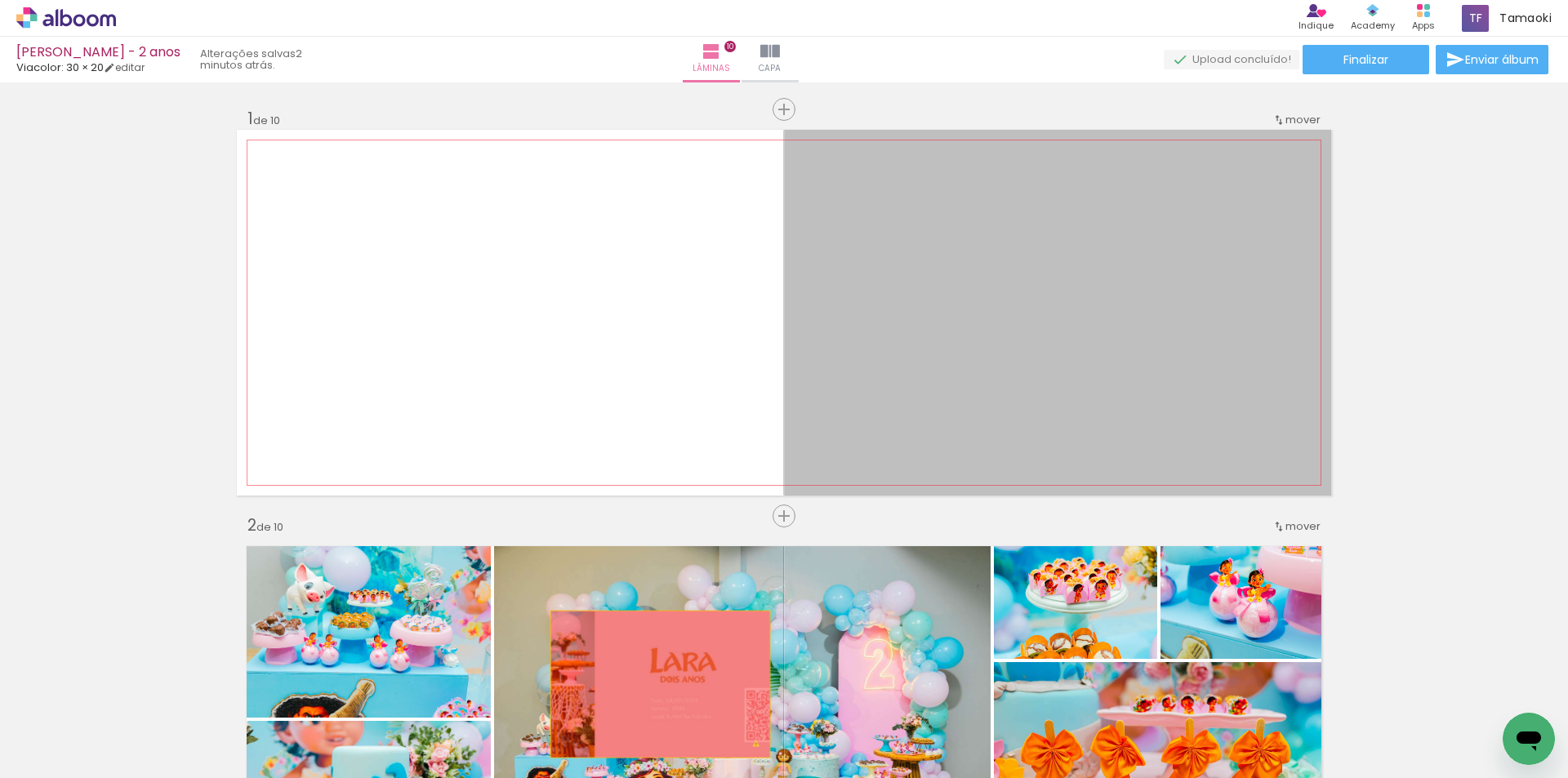
drag, startPoint x: 1015, startPoint y: 368, endPoint x: 654, endPoint y: 684, distance: 479.8
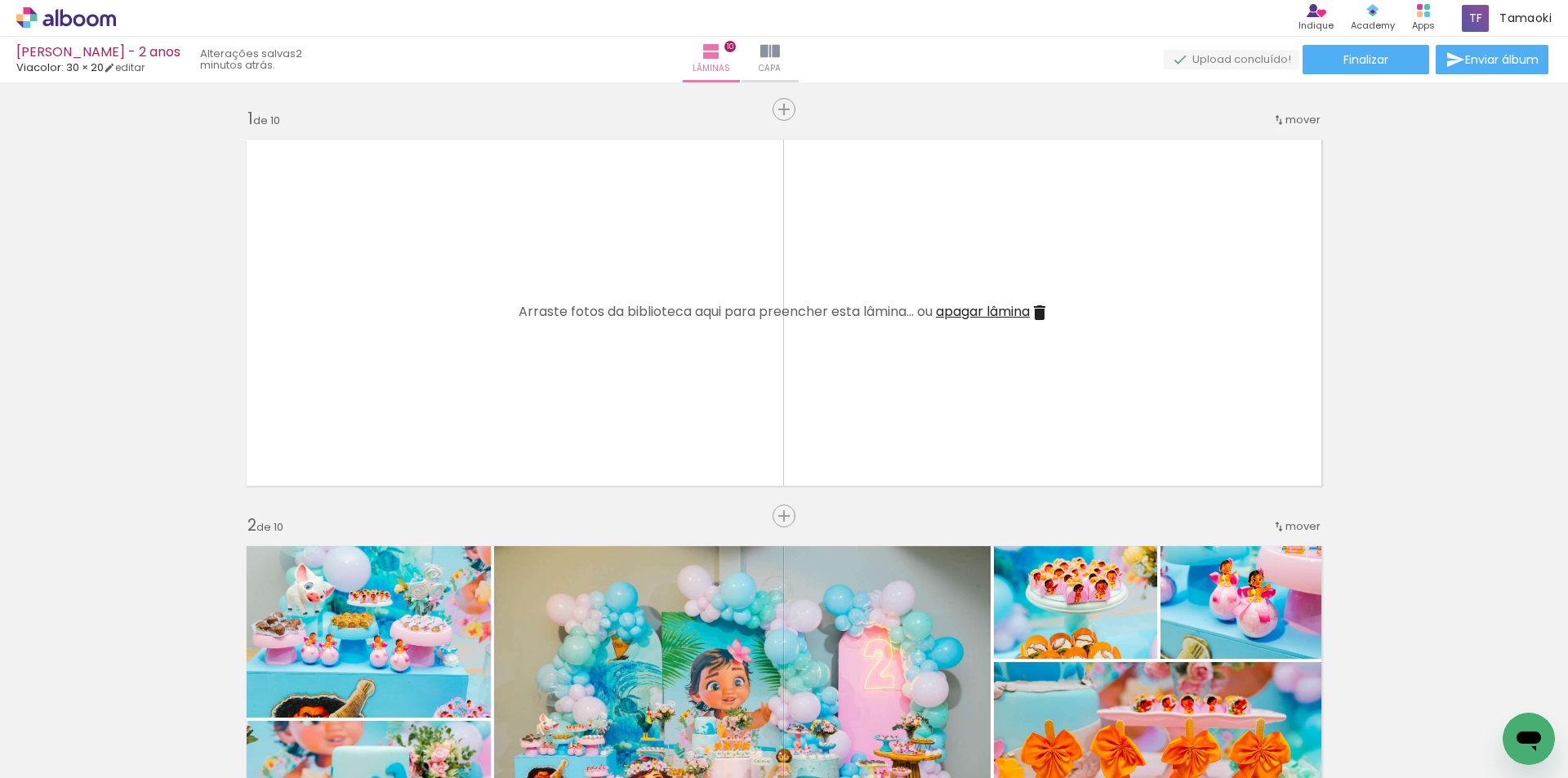
click at [23, 757] on iron-icon at bounding box center [23, 756] width 19 height 19
click at [0, 0] on input "file" at bounding box center [0, 0] width 0 height 0
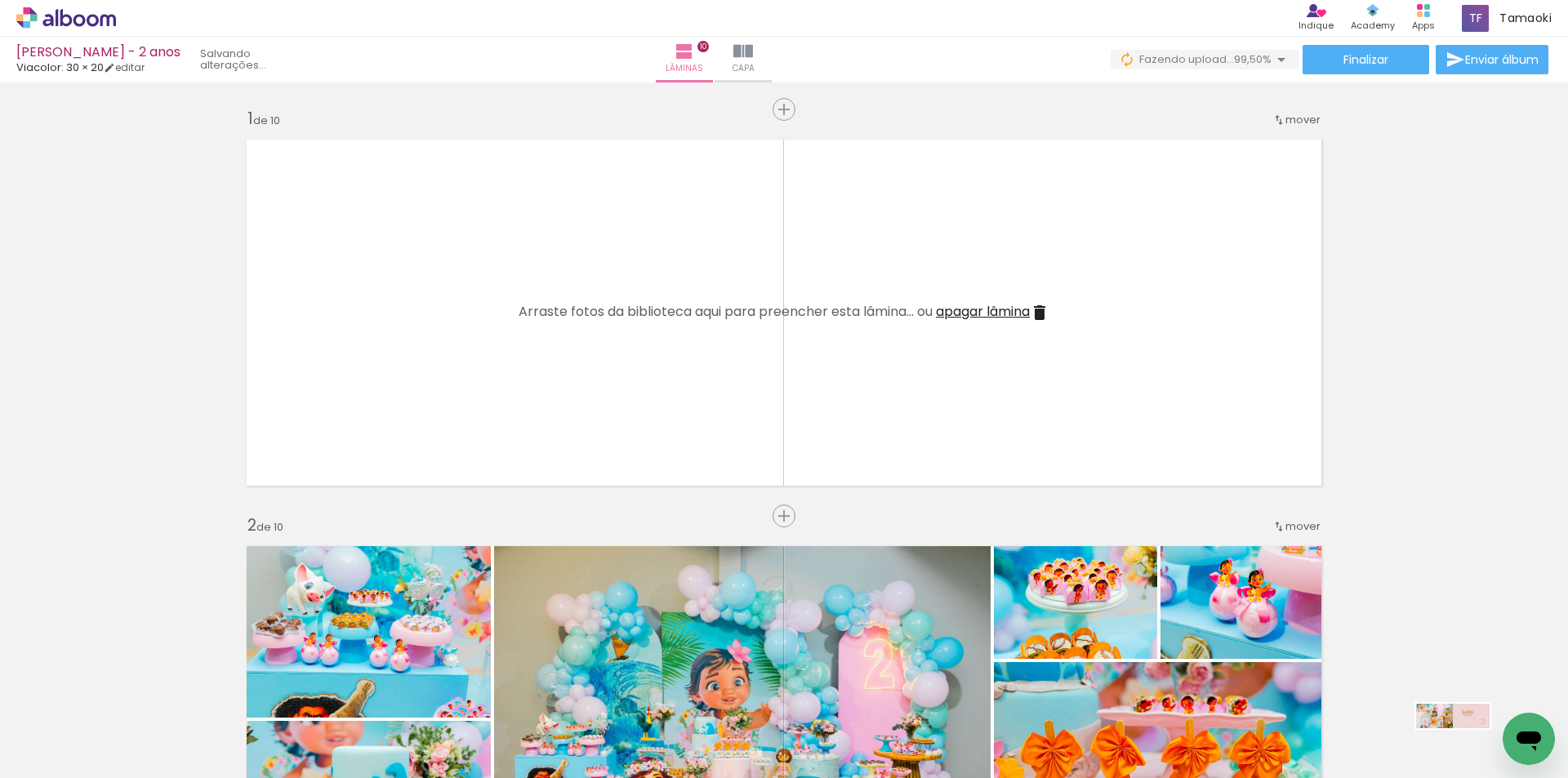
drag, startPoint x: 1428, startPoint y: 731, endPoint x: 1451, endPoint y: 750, distance: 29.8
click at [1451, 750] on quentale-thumb at bounding box center [1410, 723] width 91 height 94
click at [1376, 690] on iron-icon at bounding box center [1374, 691] width 17 height 17
click at [1488, 726] on div at bounding box center [1501, 724] width 80 height 27
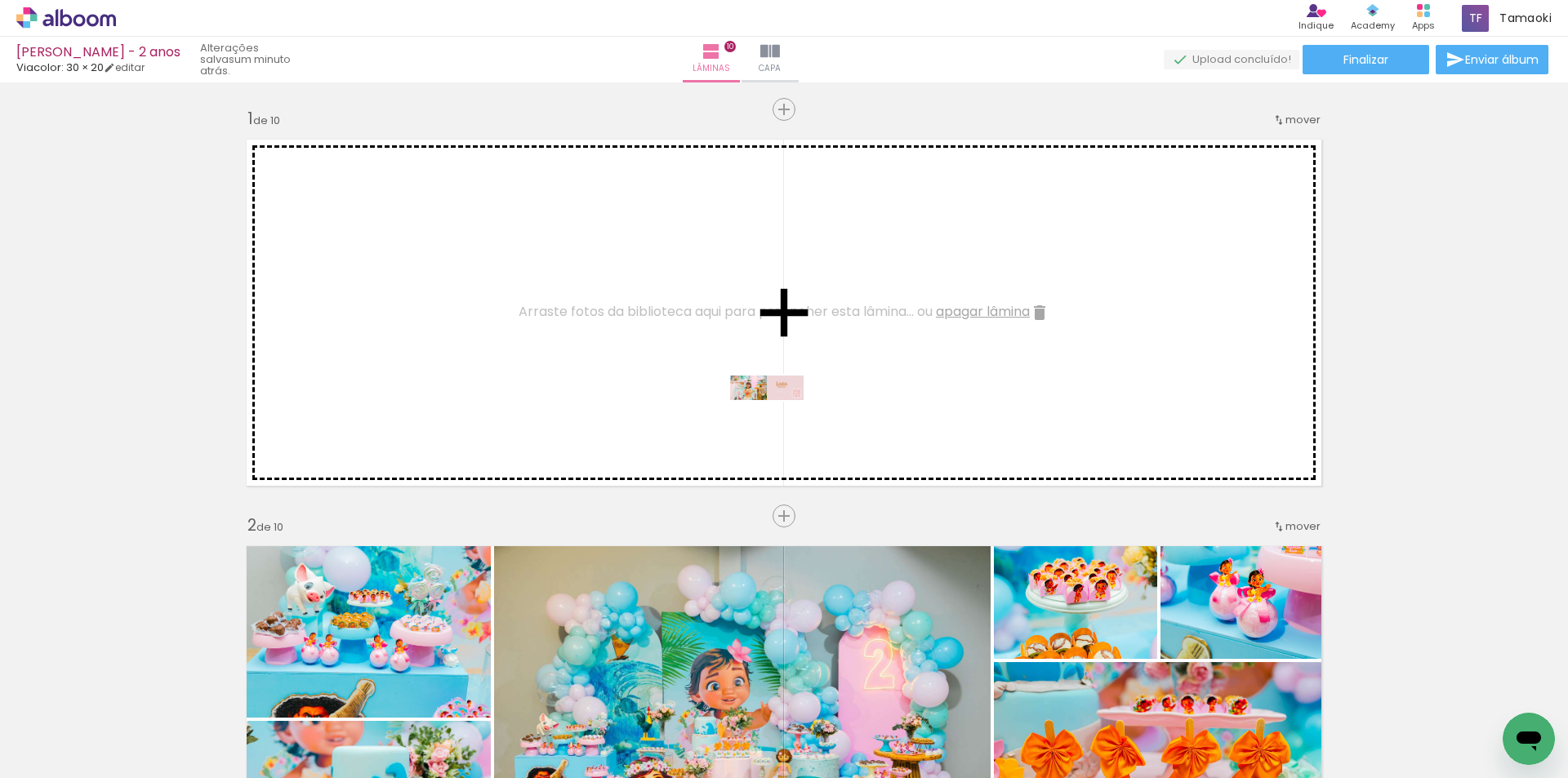
drag, startPoint x: 1488, startPoint y: 731, endPoint x: 779, endPoint y: 424, distance: 772.6
click at [779, 424] on quentale-workspace at bounding box center [784, 389] width 1568 height 778
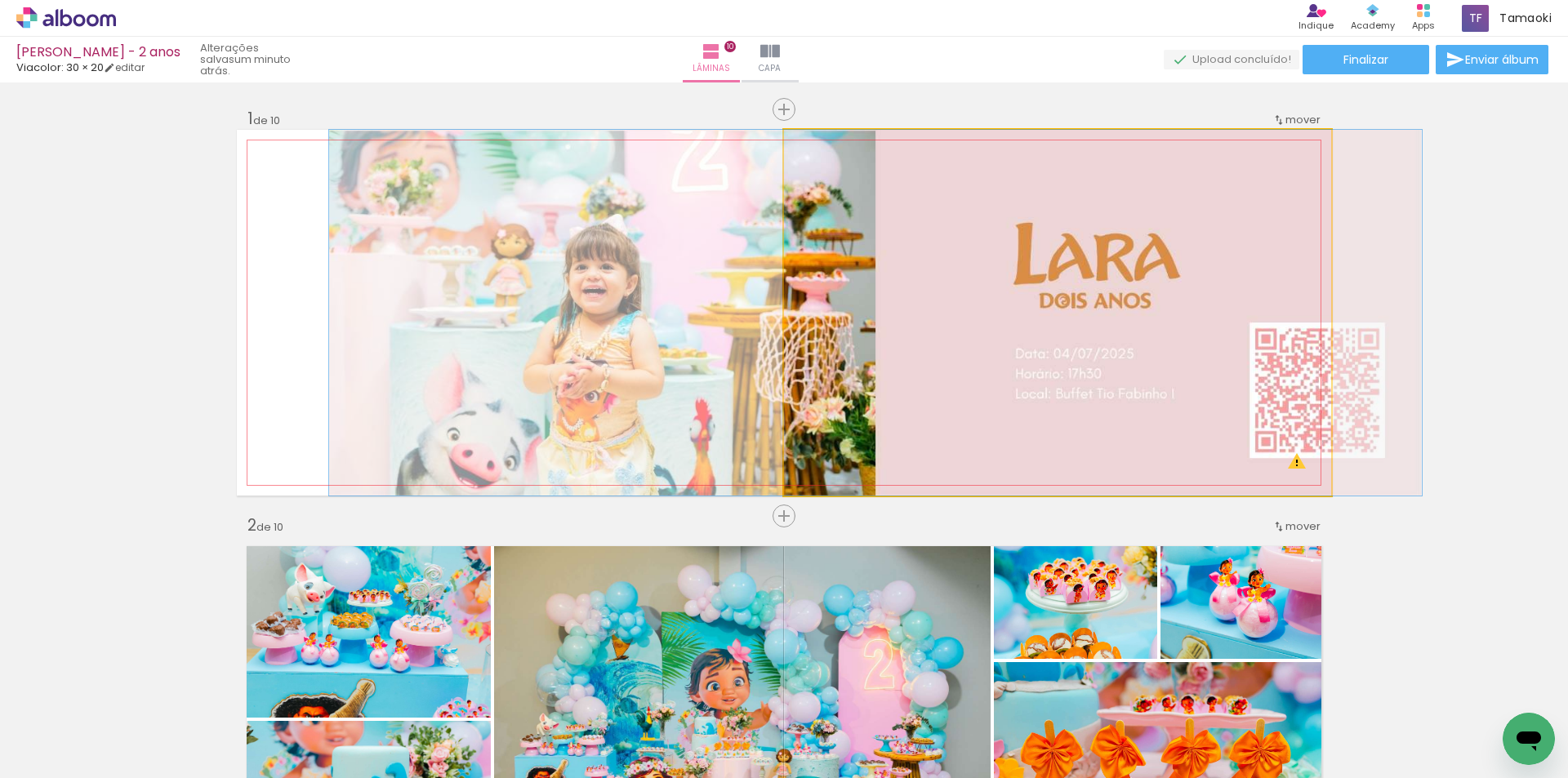
drag, startPoint x: 959, startPoint y: 396, endPoint x: 688, endPoint y: 394, distance: 271.0
click at [688, 394] on quentale-layouter at bounding box center [784, 313] width 1095 height 366
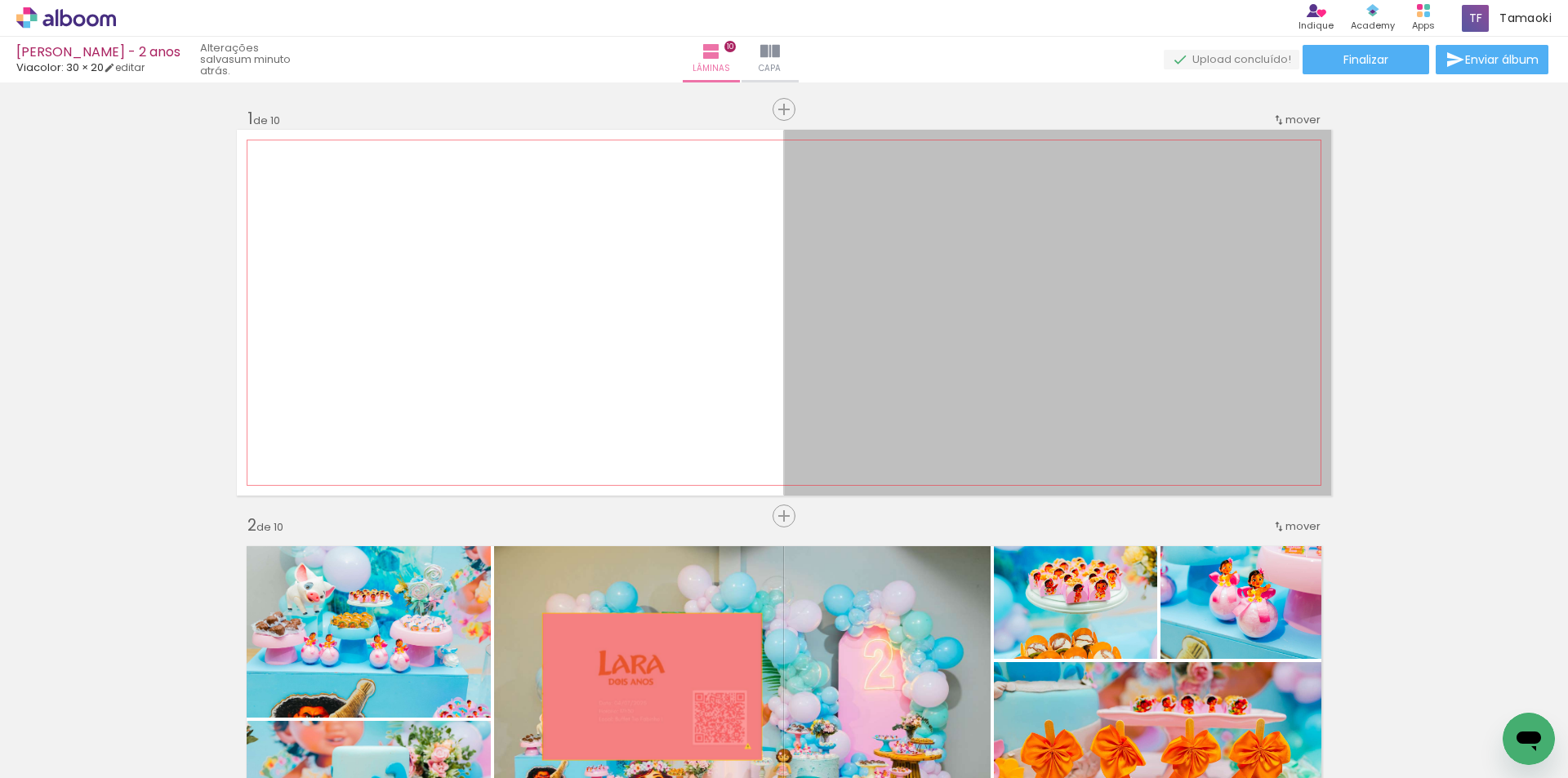
drag, startPoint x: 965, startPoint y: 387, endPoint x: 646, endPoint y: 687, distance: 437.9
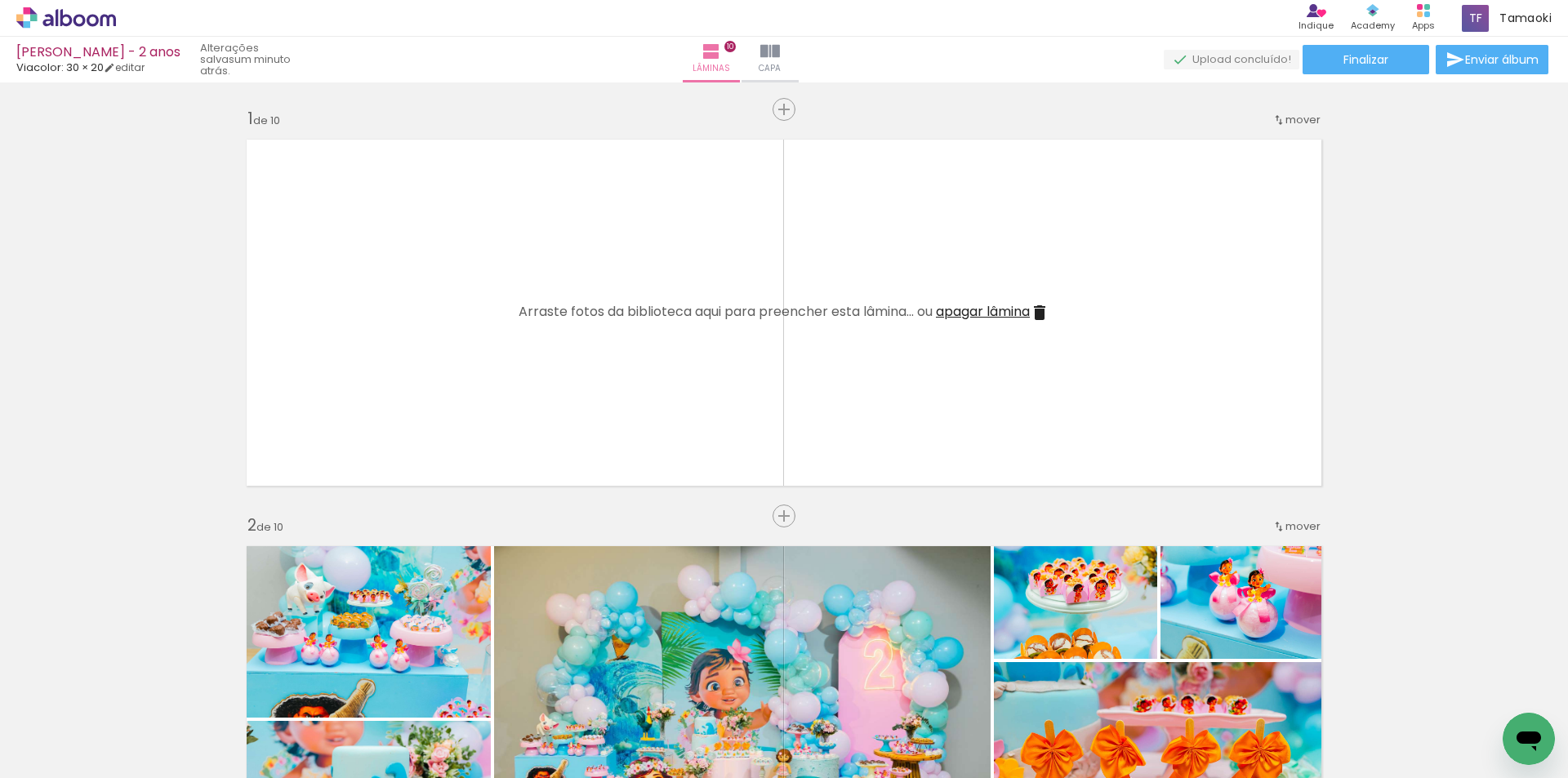
click at [1467, 696] on iron-icon at bounding box center [1466, 691] width 17 height 17
click at [86, 756] on paper-button "Adicionar Fotos" at bounding box center [50, 756] width 79 height 26
click at [0, 0] on input "file" at bounding box center [0, 0] width 0 height 0
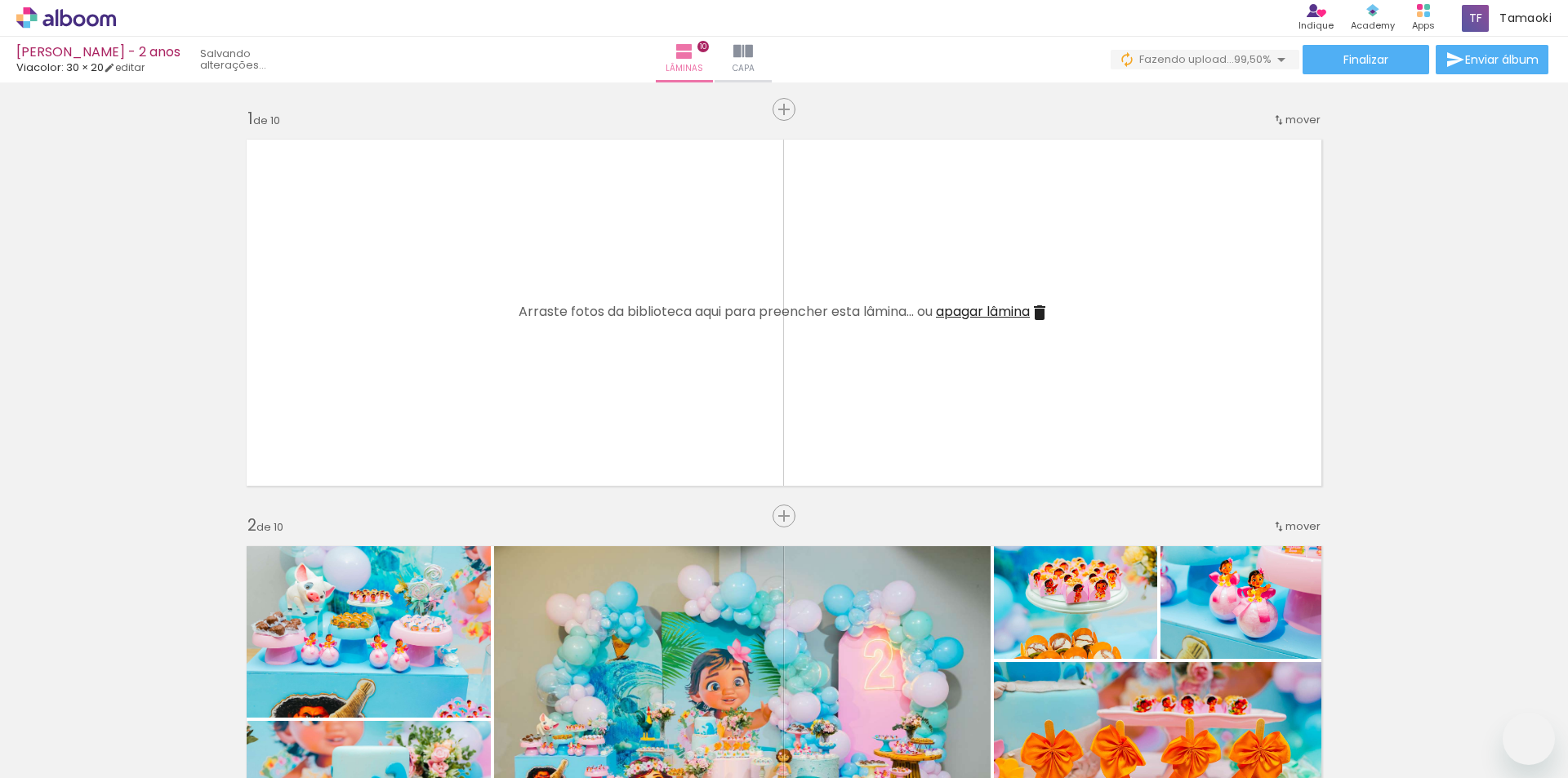
click at [757, 451] on quentale-workspace at bounding box center [784, 389] width 1568 height 778
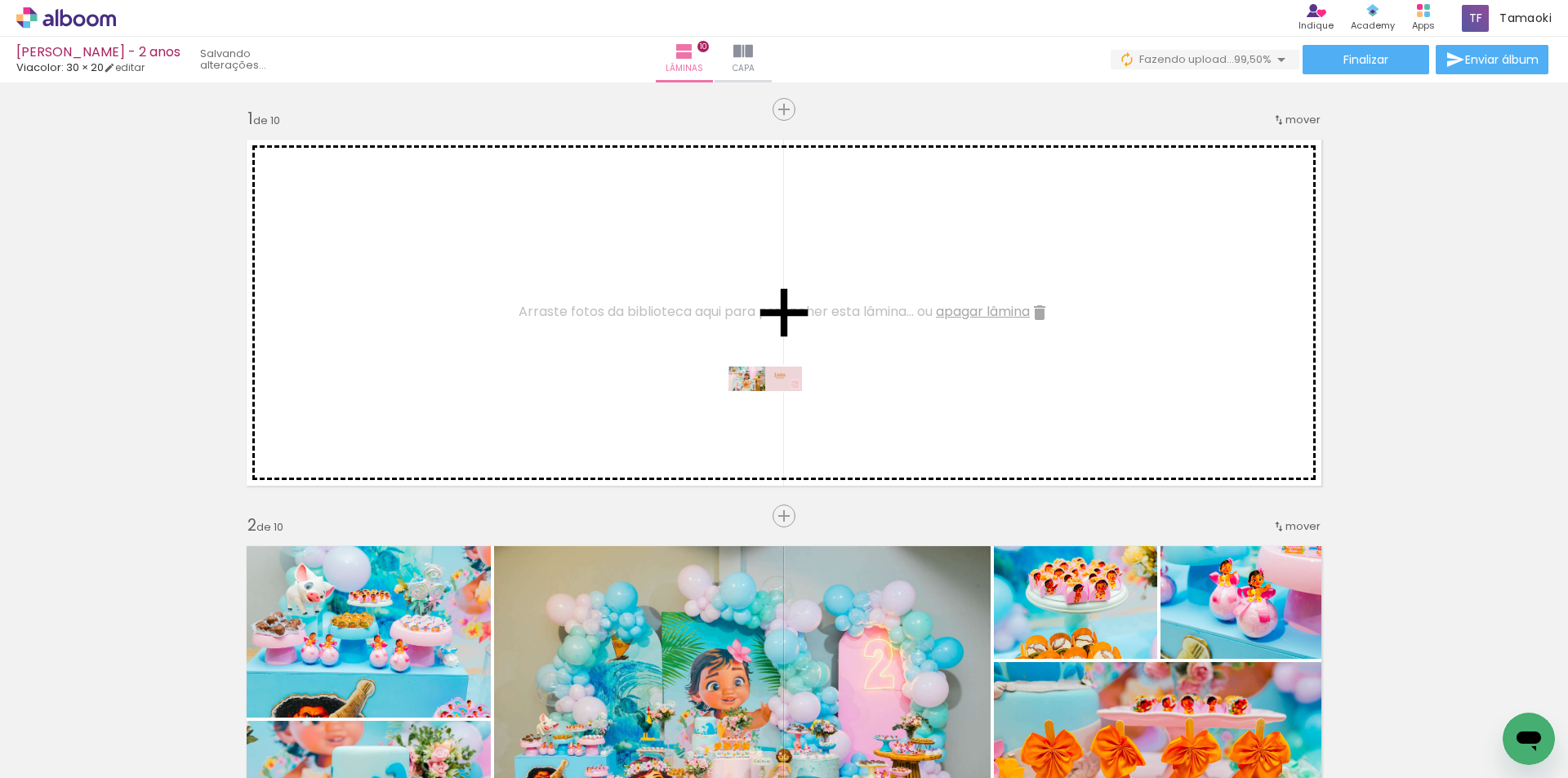
drag, startPoint x: 1490, startPoint y: 724, endPoint x: 777, endPoint y: 416, distance: 776.7
click at [777, 416] on quentale-workspace at bounding box center [784, 389] width 1568 height 778
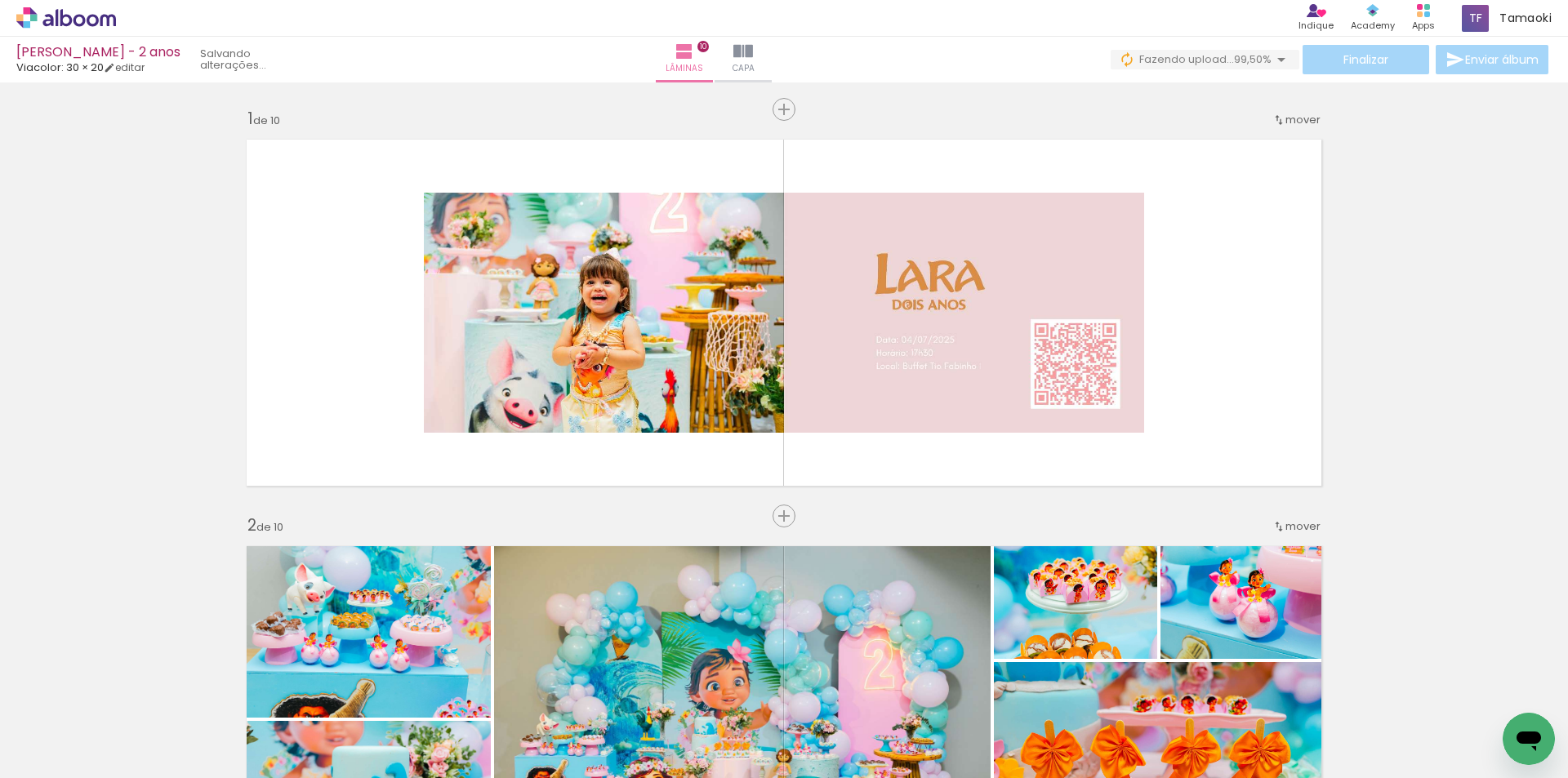
scroll to position [0, 16960]
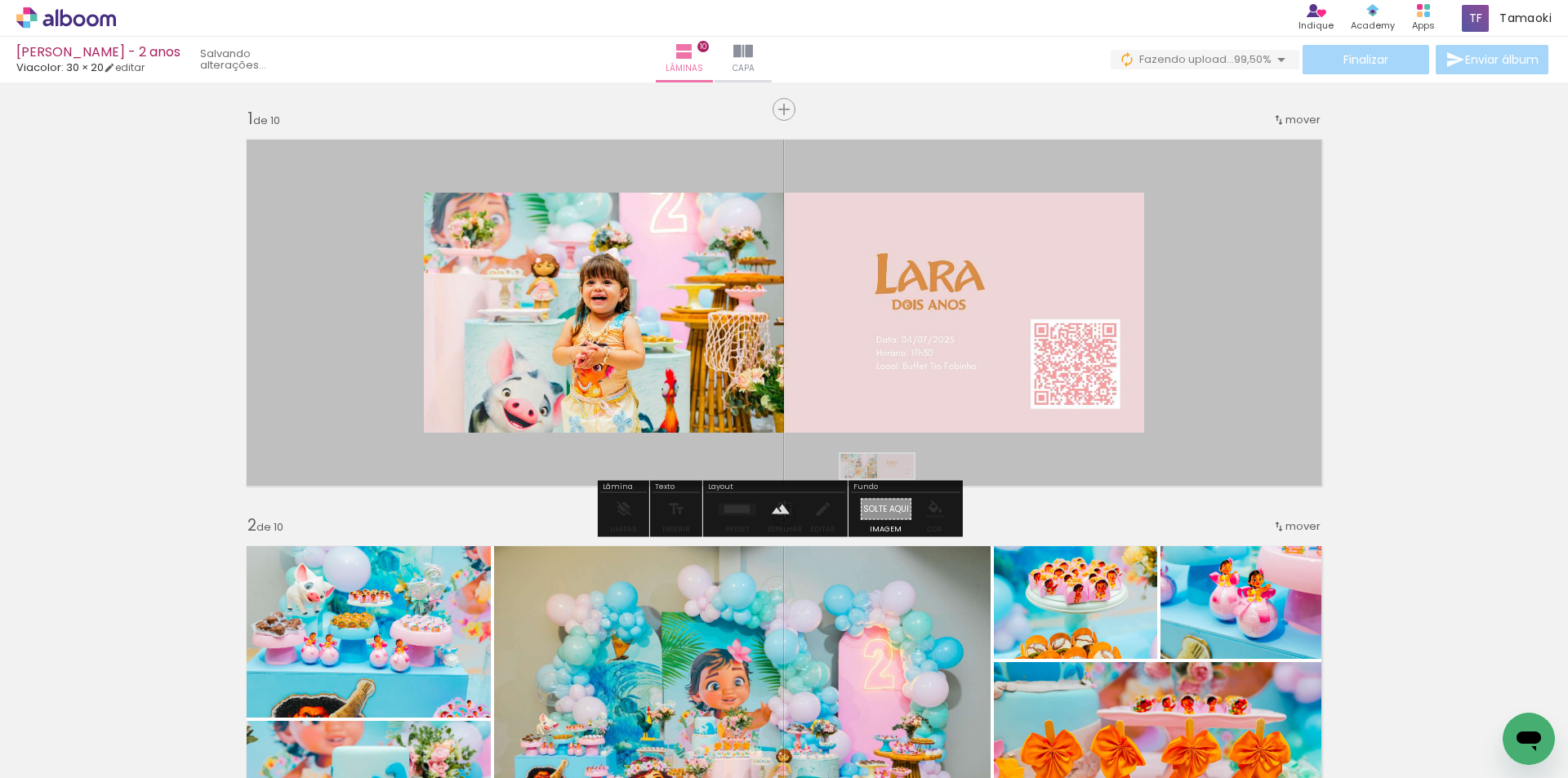
drag, startPoint x: 1490, startPoint y: 731, endPoint x: 890, endPoint y: 503, distance: 641.9
click at [890, 503] on quentale-workspace at bounding box center [784, 389] width 1568 height 778
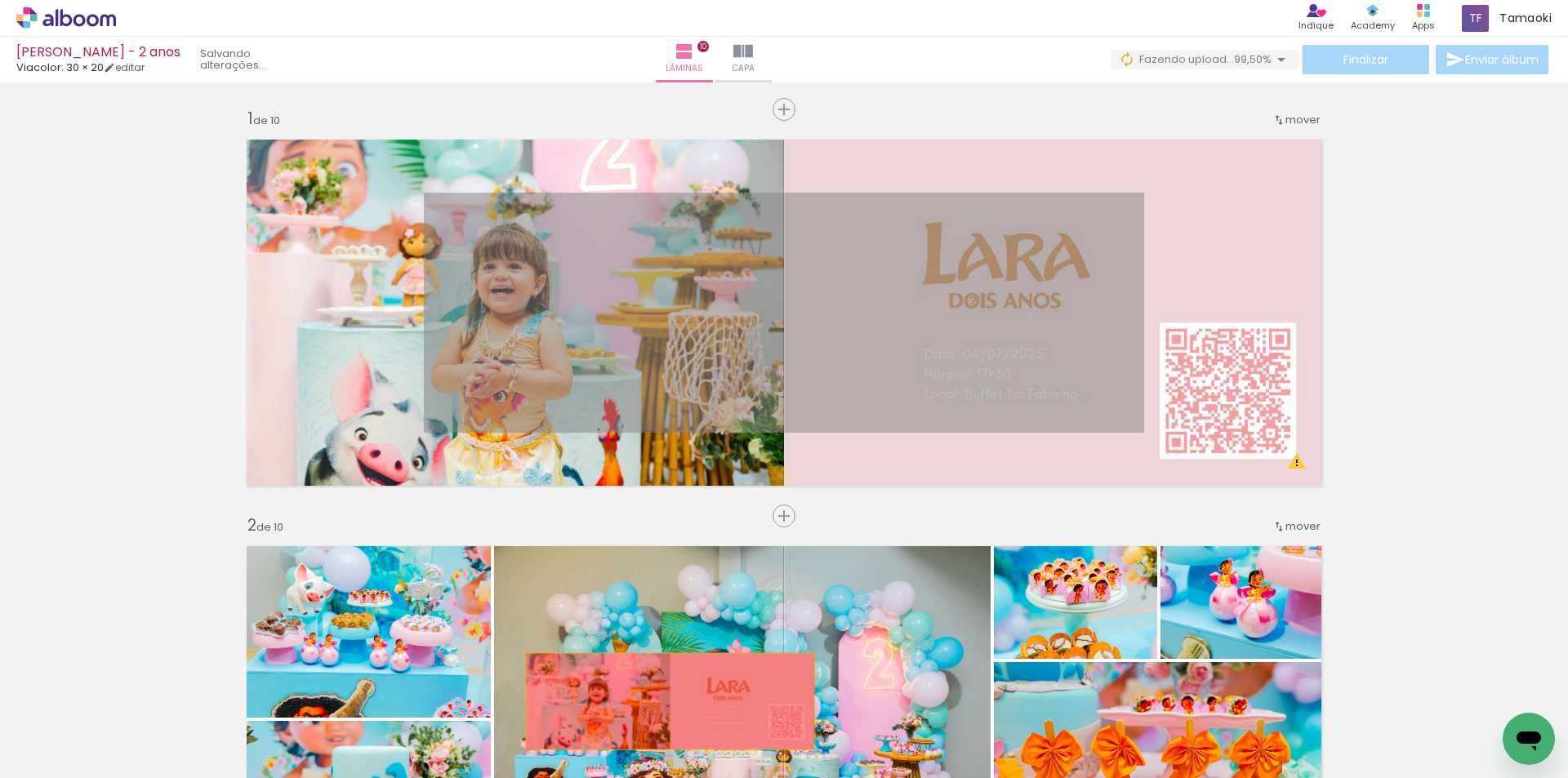
drag, startPoint x: 760, startPoint y: 339, endPoint x: 664, endPoint y: 701, distance: 374.5
click at [664, 701] on quentale-workspace at bounding box center [784, 389] width 1568 height 778
